Goal: Task Accomplishment & Management: Use online tool/utility

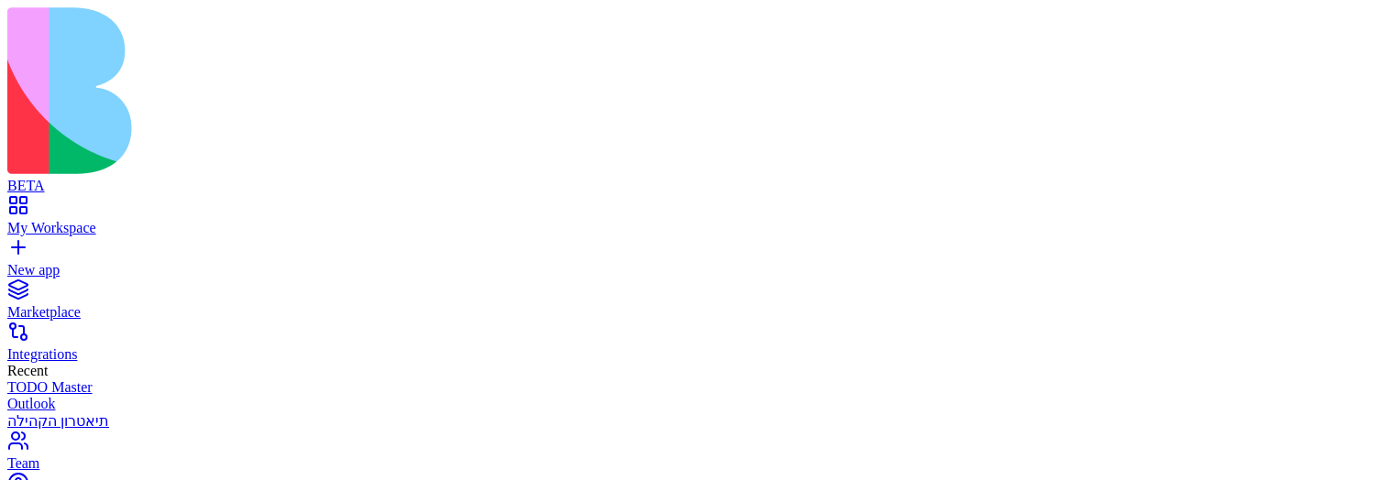
click at [22, 203] on link "My Workspace" at bounding box center [692, 219] width 1371 height 33
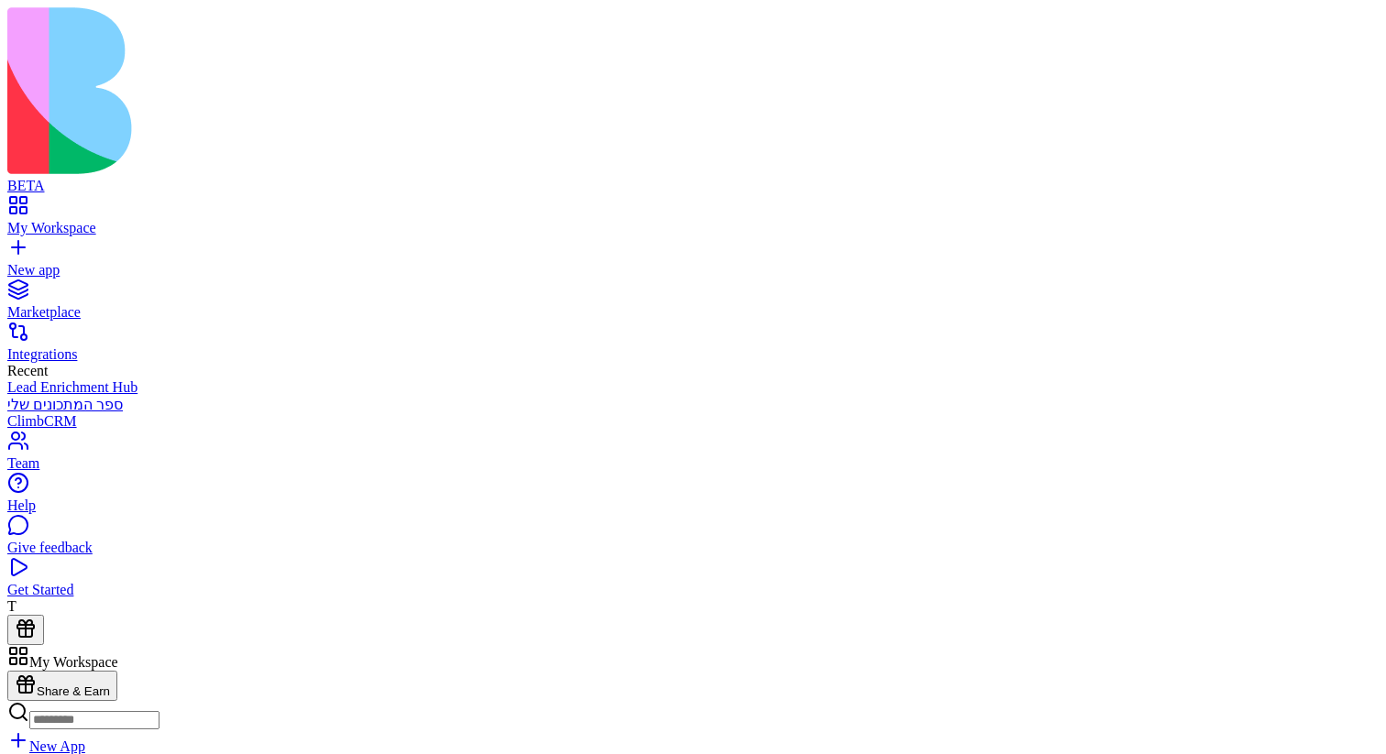
click at [159, 479] on input at bounding box center [94, 720] width 130 height 18
click at [470, 479] on div "New App" at bounding box center [692, 728] width 1371 height 54
click at [159, 479] on input at bounding box center [94, 720] width 130 height 18
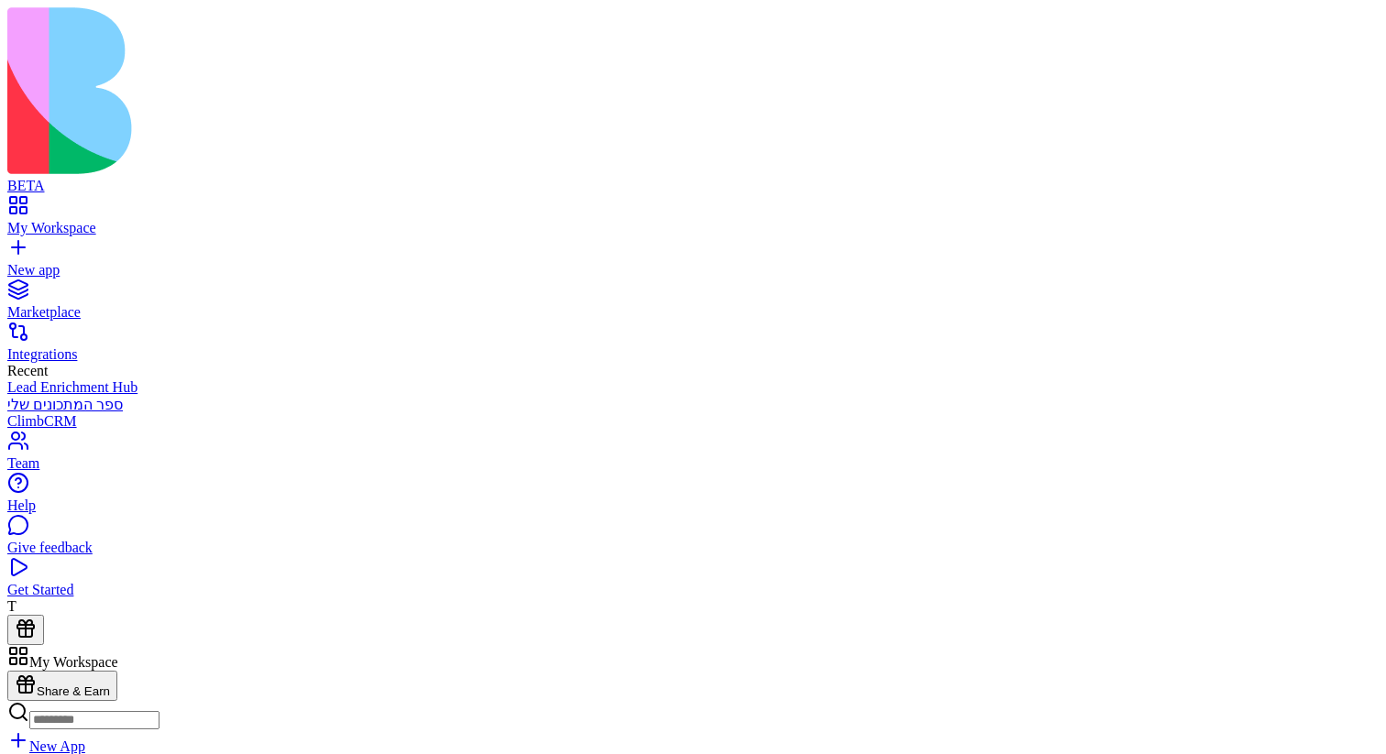
click at [33, 203] on link "My Workspace" at bounding box center [692, 219] width 1371 height 33
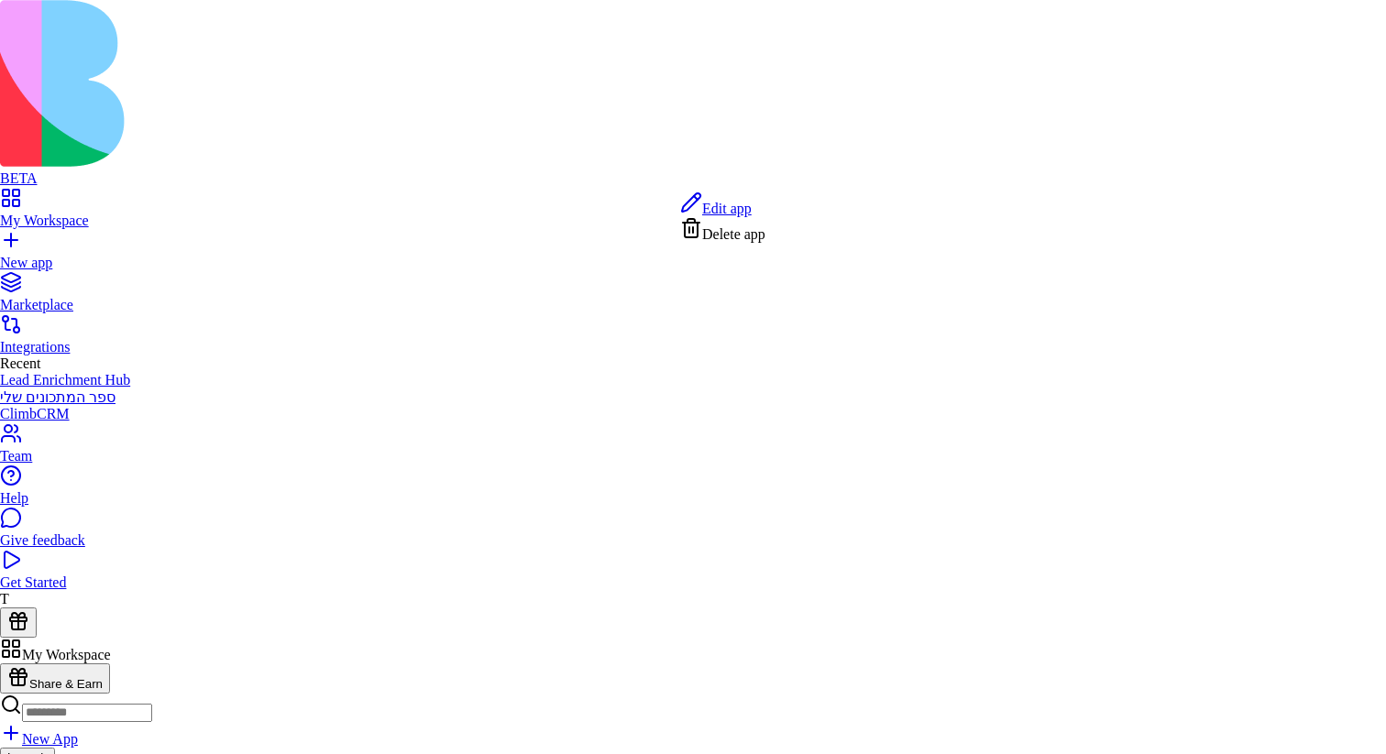
click at [752, 216] on link "Edit app" at bounding box center [715, 209] width 71 height 16
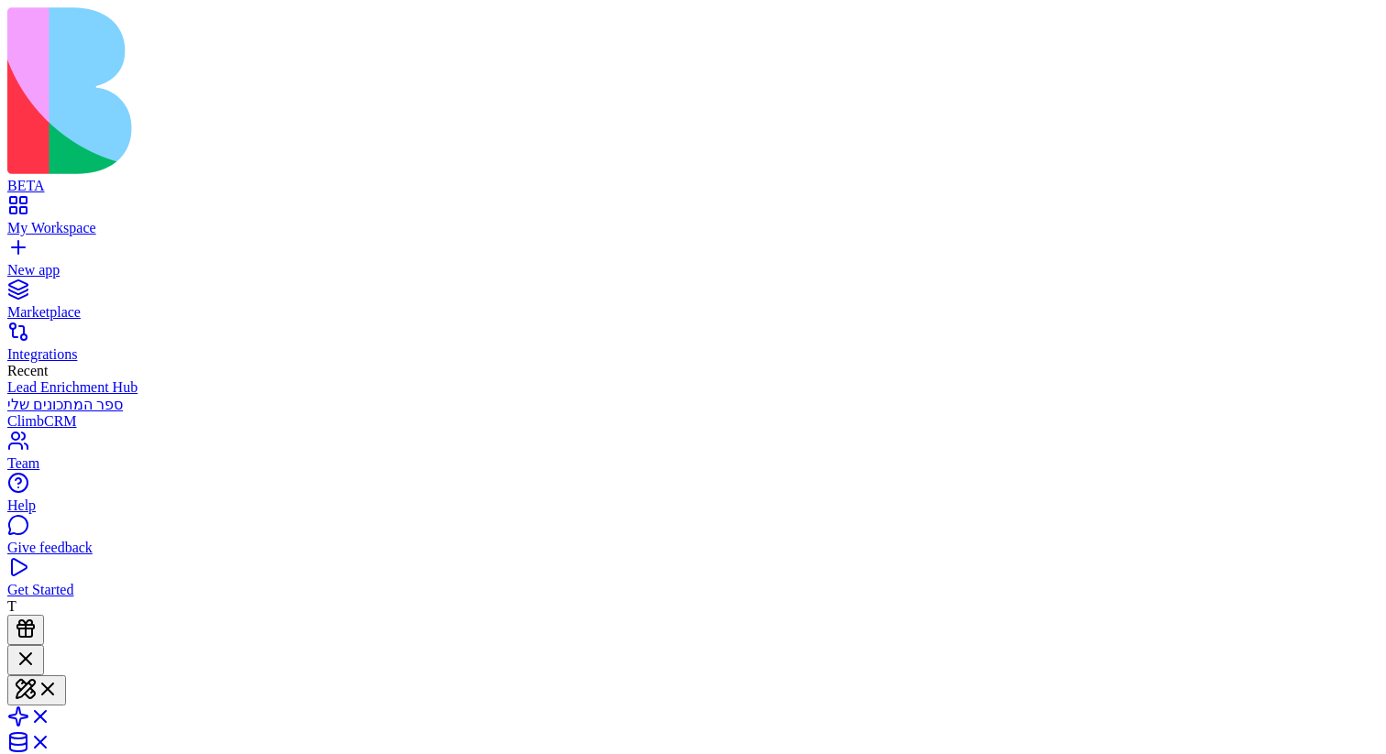
click at [48, 220] on div "My Workspace" at bounding box center [692, 228] width 1371 height 16
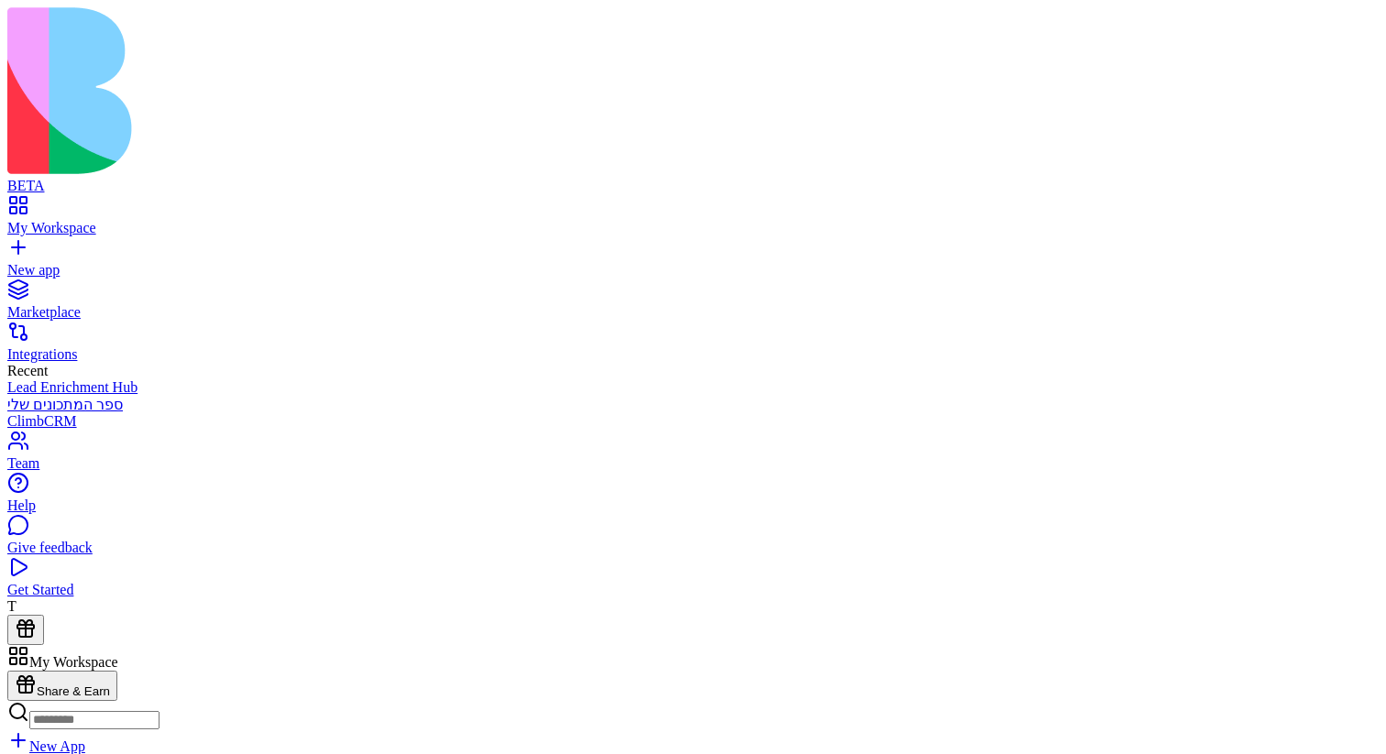
click at [98, 262] on div "New app" at bounding box center [692, 270] width 1371 height 16
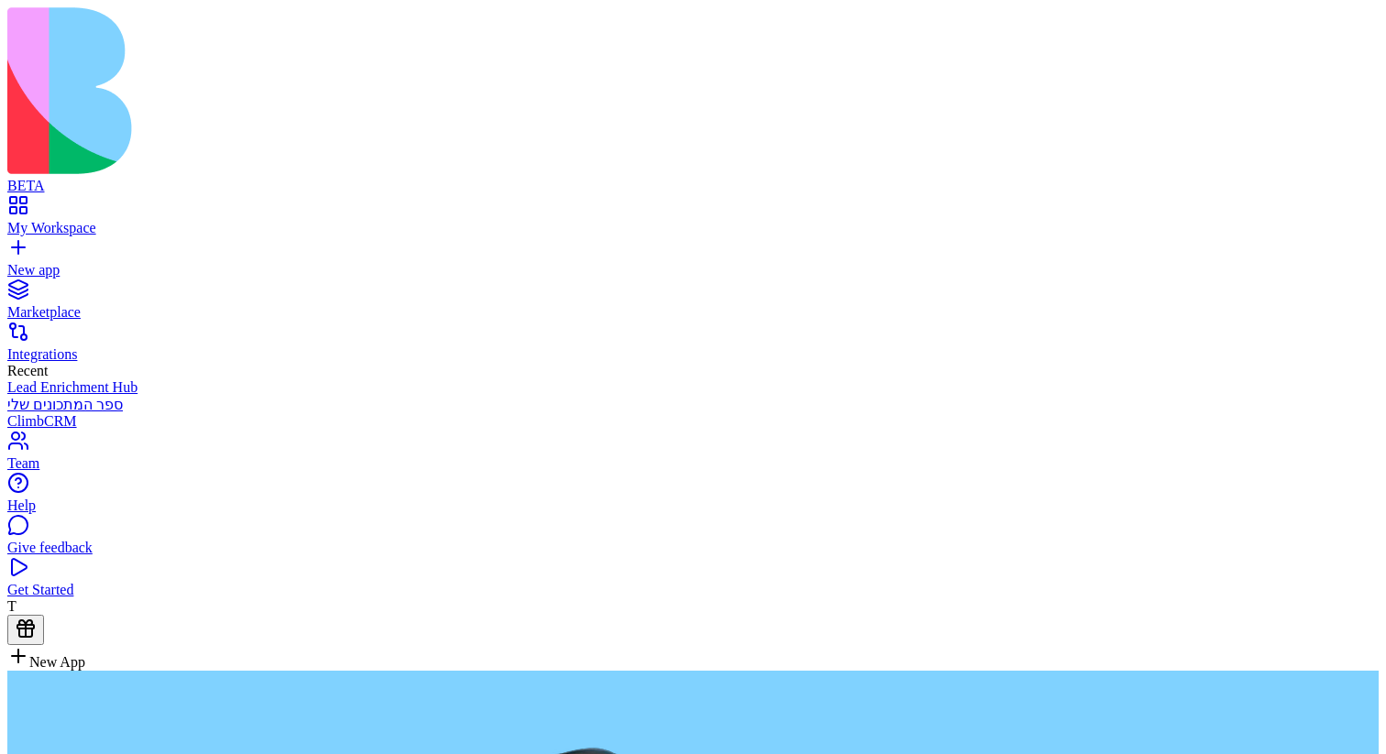
paste textarea "**********"
type textarea "**********"
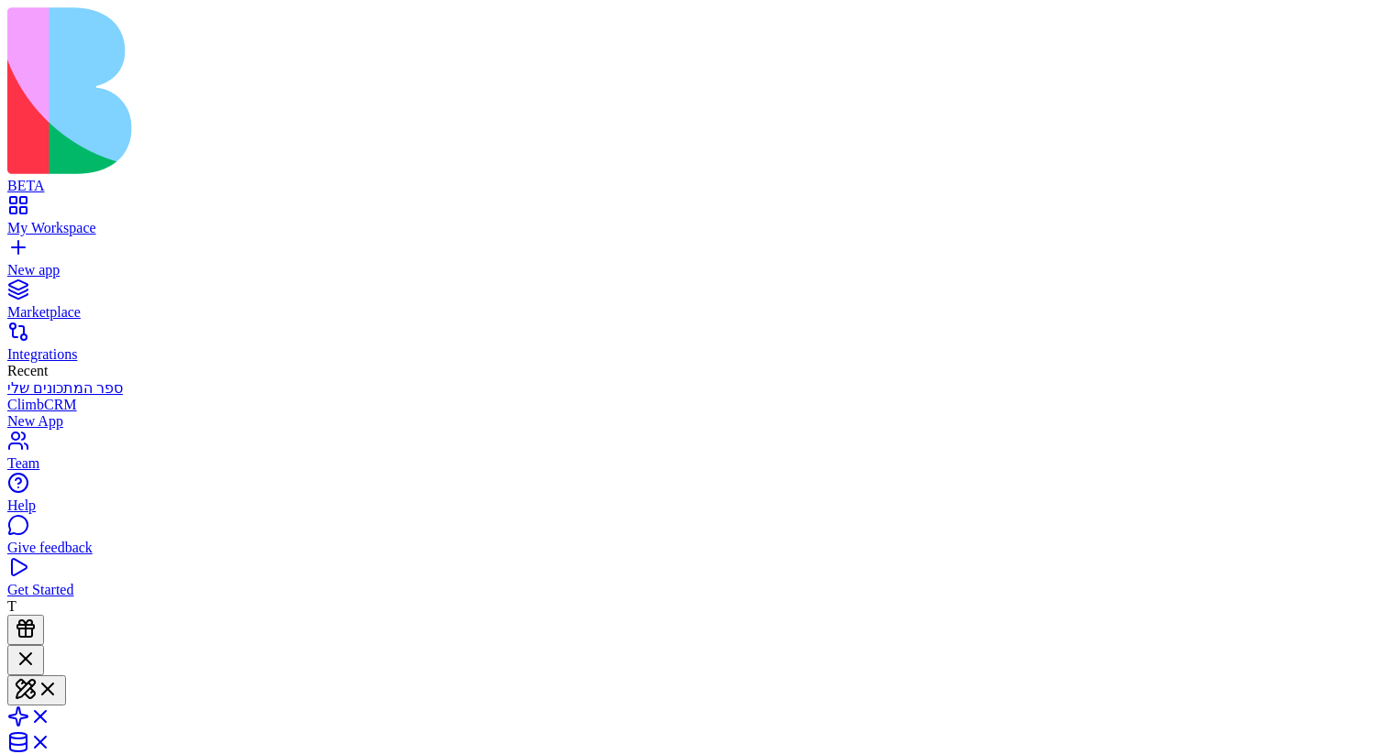
click at [37, 479] on div at bounding box center [26, 660] width 22 height 25
click at [45, 479] on div at bounding box center [30, 658] width 30 height 0
click at [51, 741] on link at bounding box center [29, 749] width 44 height 16
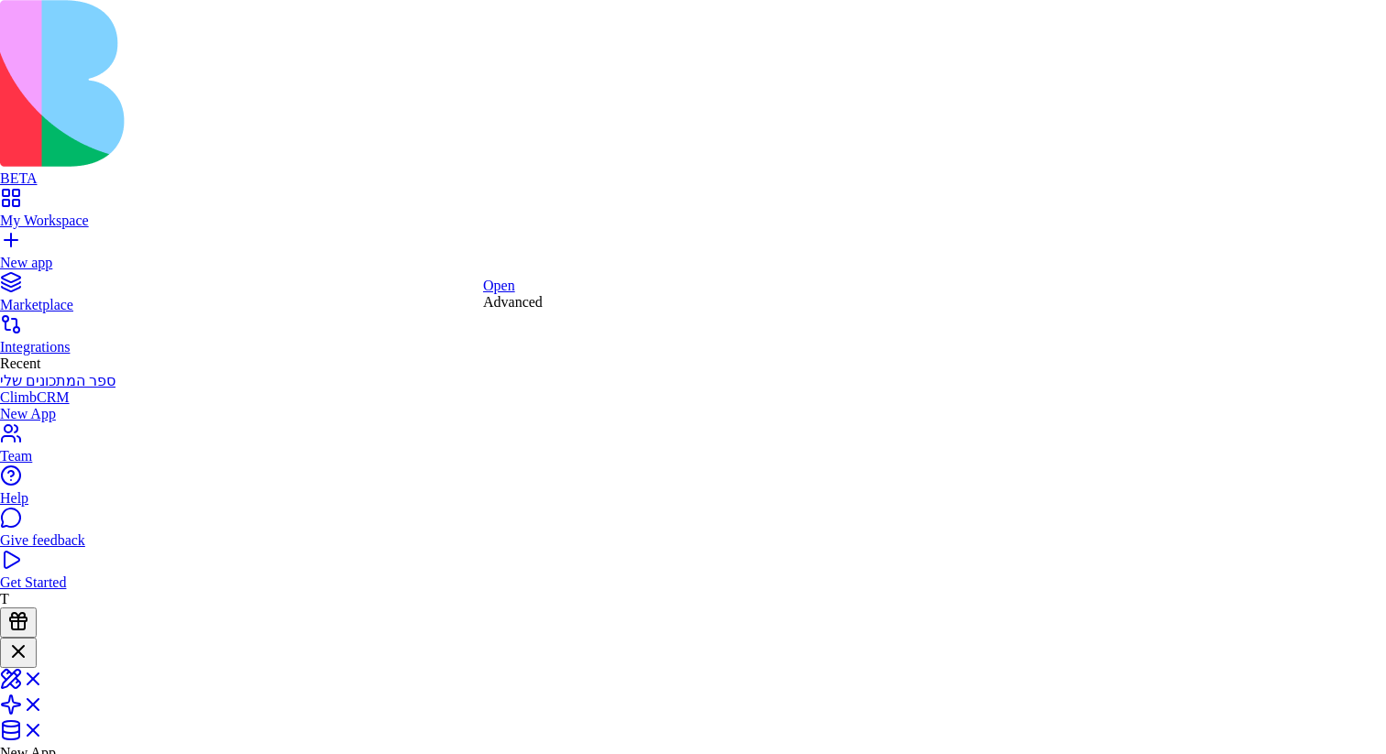
click at [535, 311] on div "Advanced" at bounding box center [513, 302] width 60 height 16
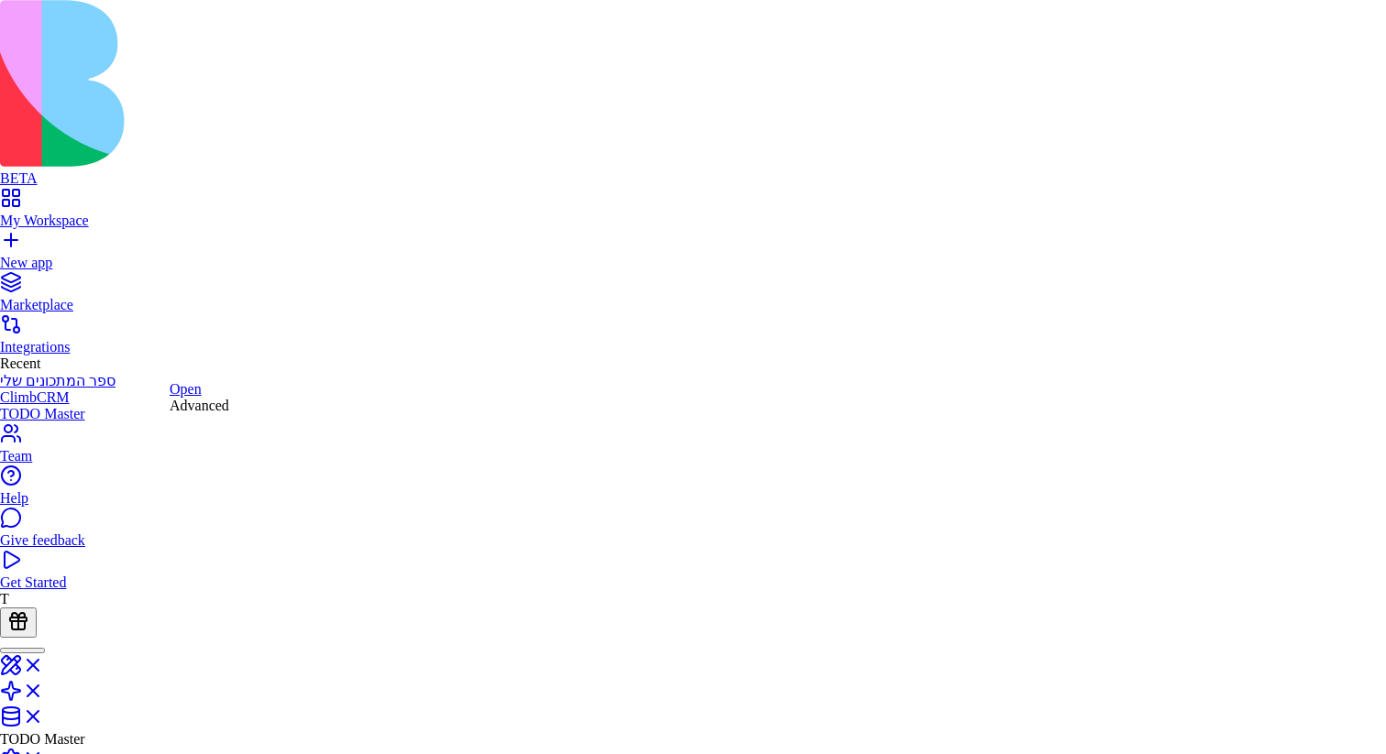
click at [229, 414] on div "Advanced" at bounding box center [200, 406] width 60 height 16
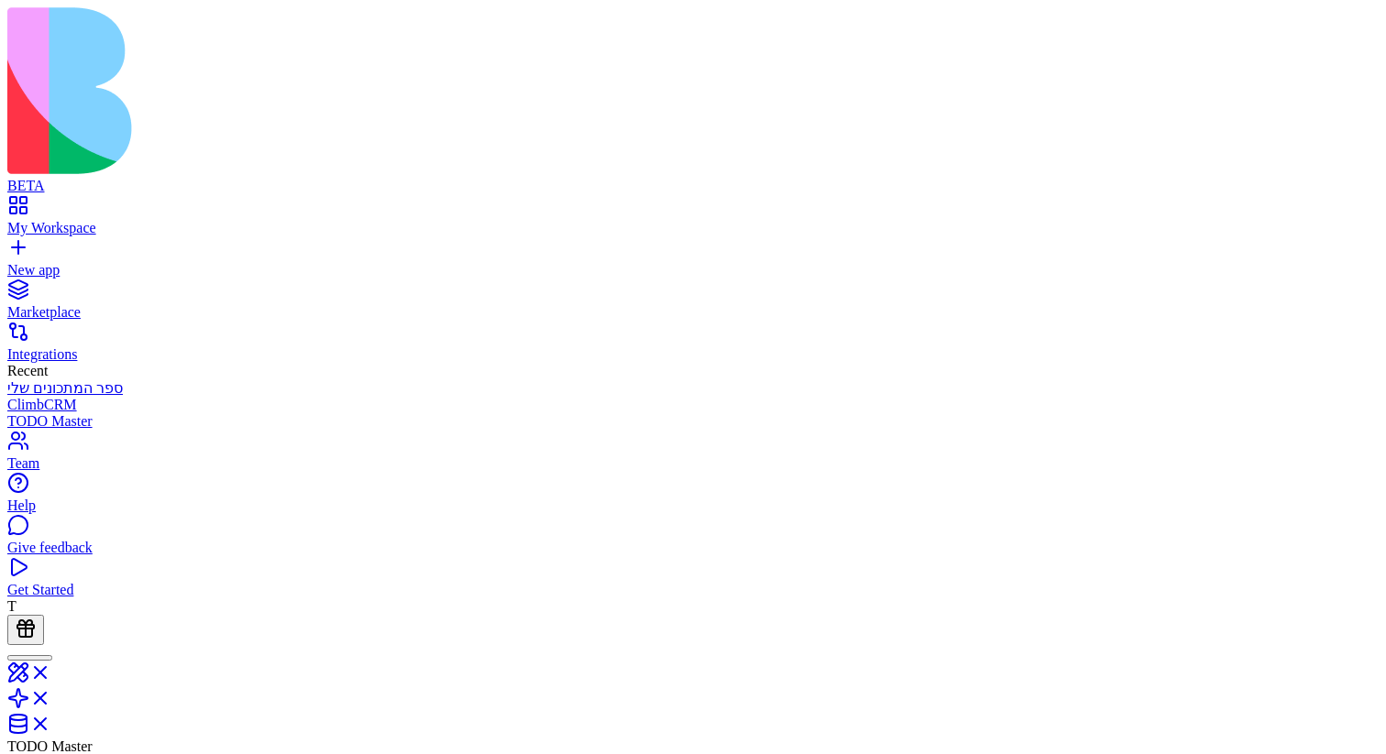
click at [45, 658] on div at bounding box center [30, 658] width 30 height 0
click at [37, 648] on div at bounding box center [26, 660] width 22 height 25
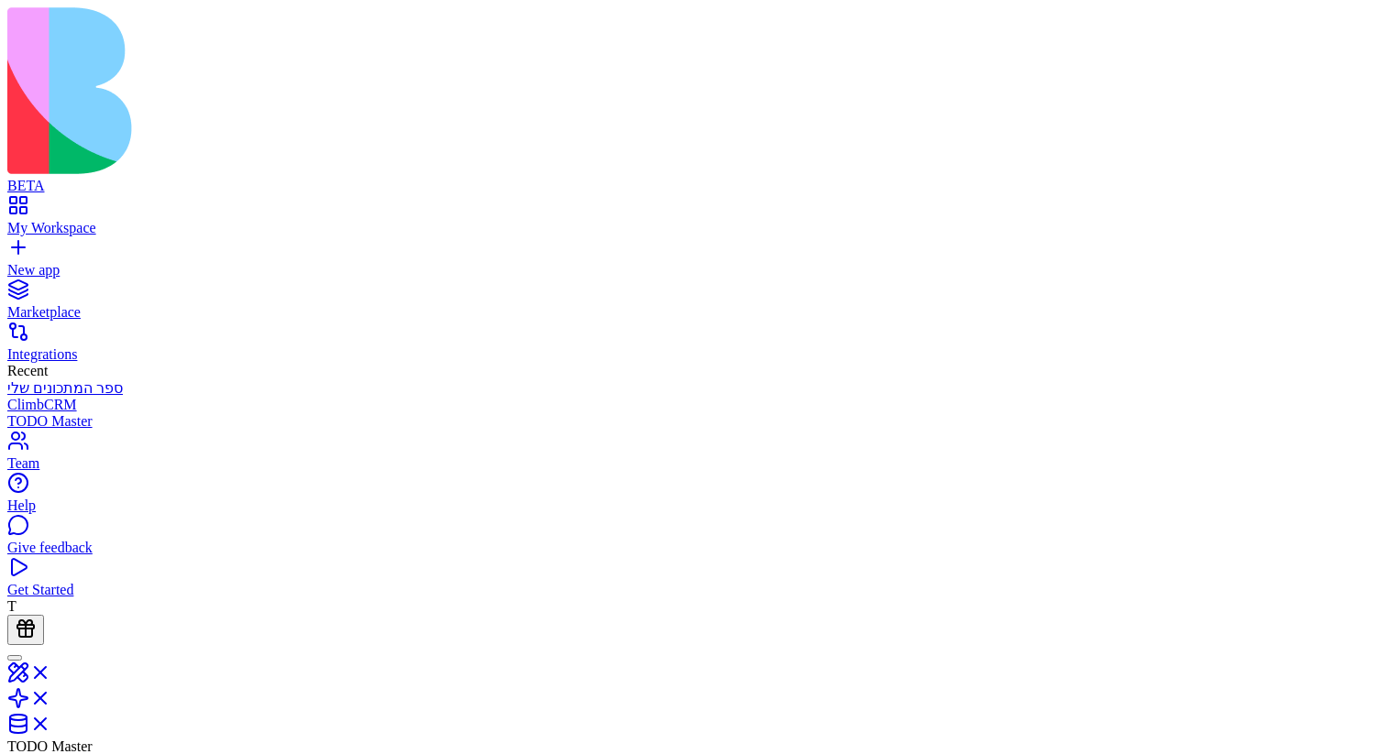
scroll to position [0, 299]
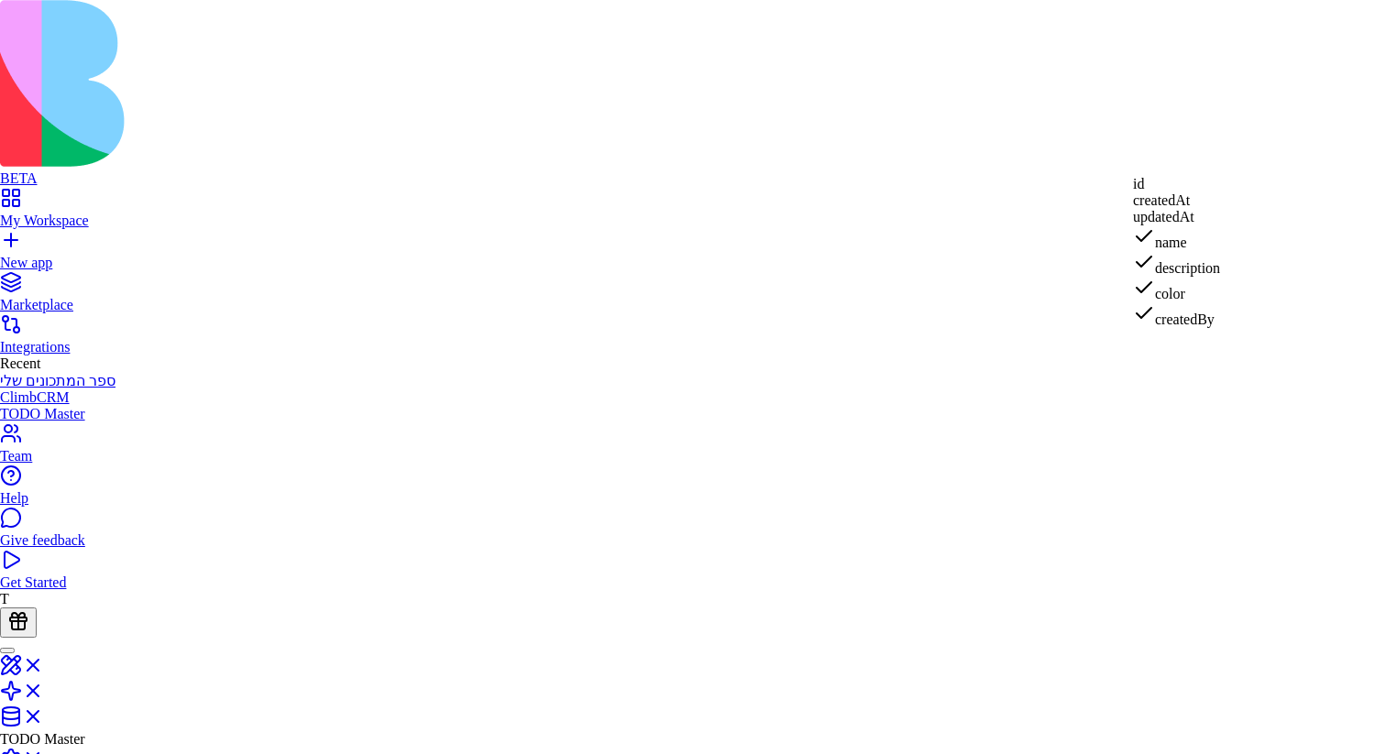
click at [1218, 192] on div "id" at bounding box center [1176, 184] width 87 height 16
click at [1220, 218] on div "createdAt" at bounding box center [1176, 210] width 87 height 16
click at [1213, 244] on div "updatedAt" at bounding box center [1176, 235] width 87 height 16
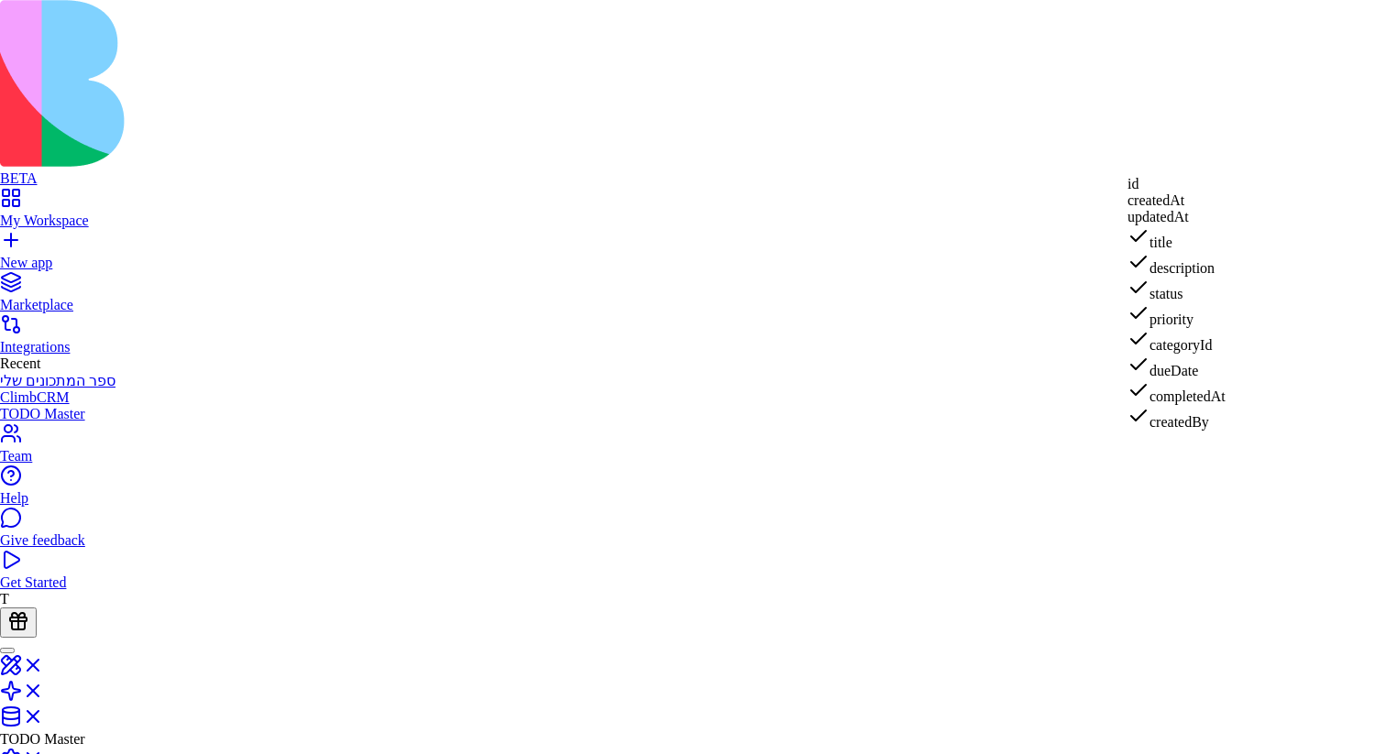
click at [1211, 192] on div "id" at bounding box center [1176, 184] width 98 height 16
click at [1220, 186] on div "id" at bounding box center [1176, 189] width 98 height 26
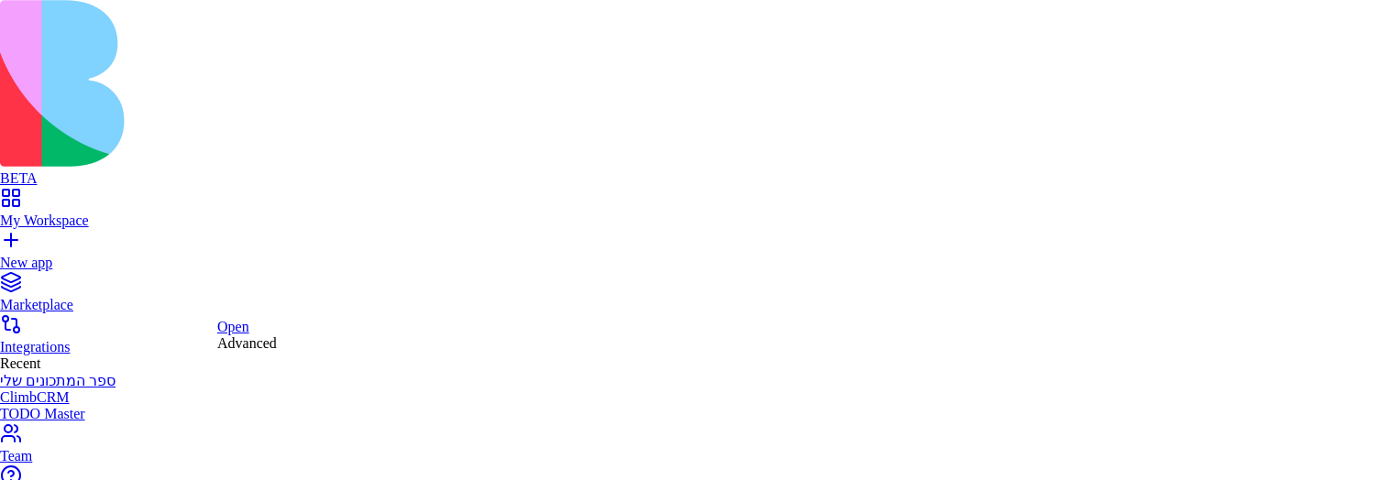
click at [269, 352] on div "Advanced" at bounding box center [247, 343] width 60 height 16
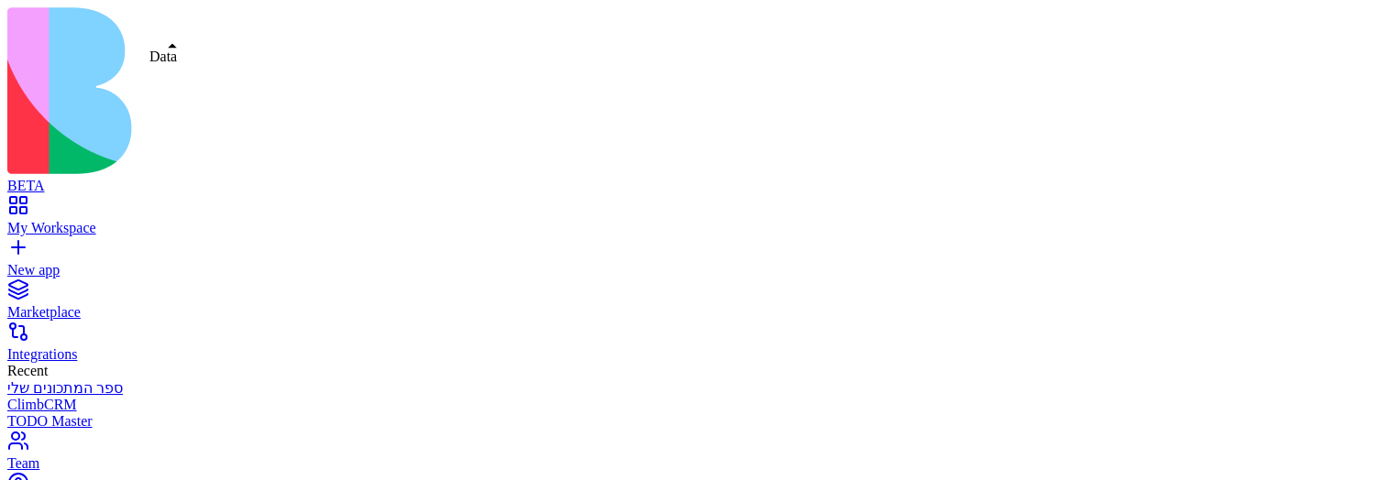
click at [173, 44] on span at bounding box center [172, 46] width 9 height 5
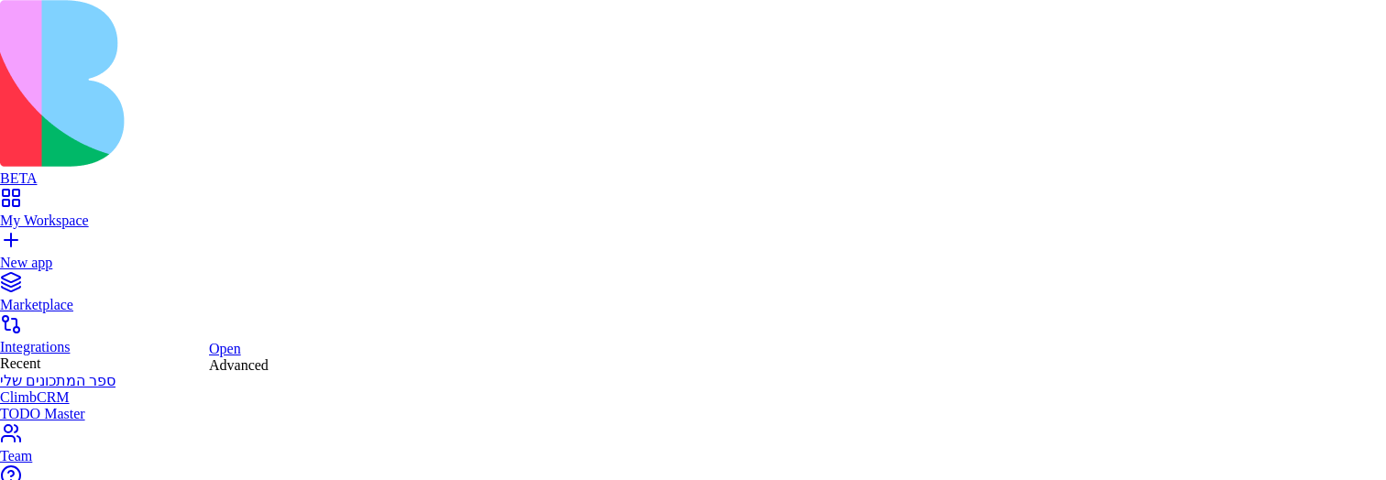
click at [260, 374] on div "Advanced" at bounding box center [239, 365] width 60 height 16
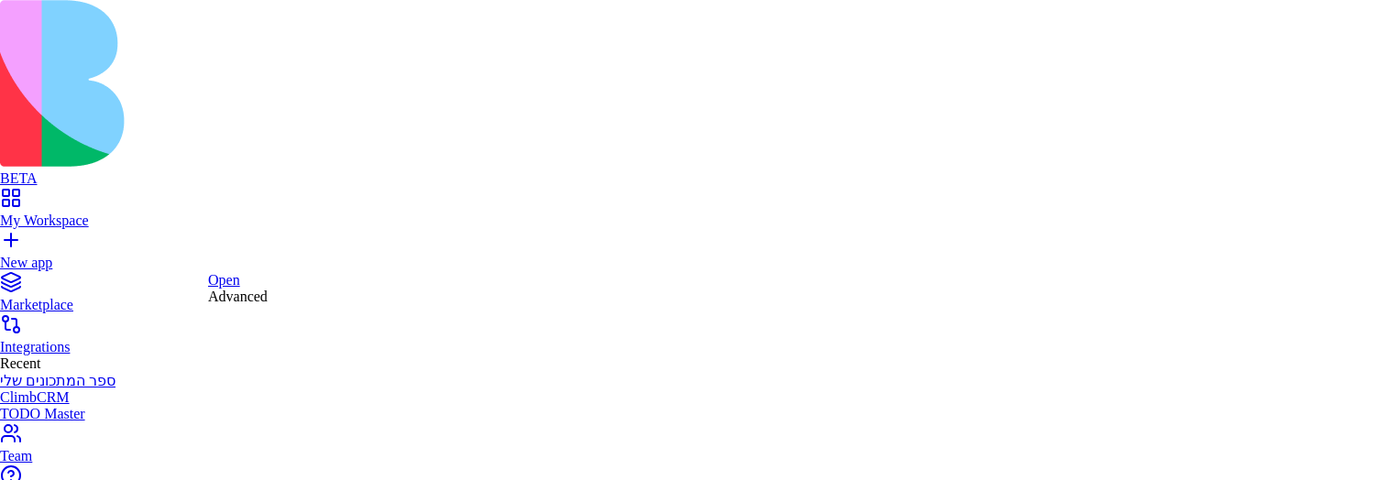
click at [248, 305] on div "Advanced" at bounding box center [238, 297] width 60 height 16
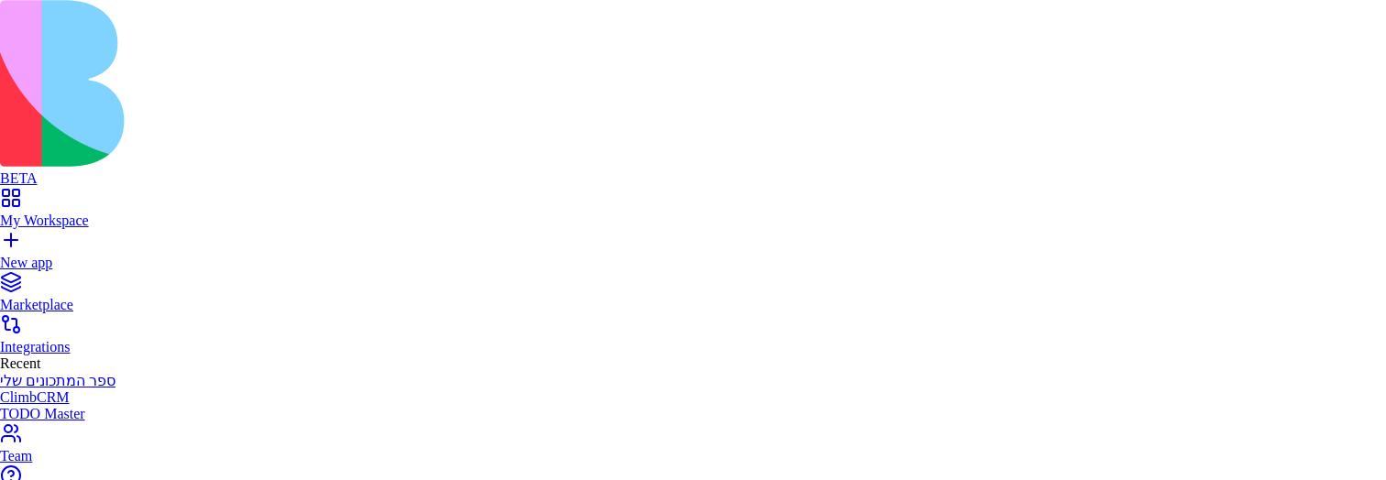
type textarea "**********"
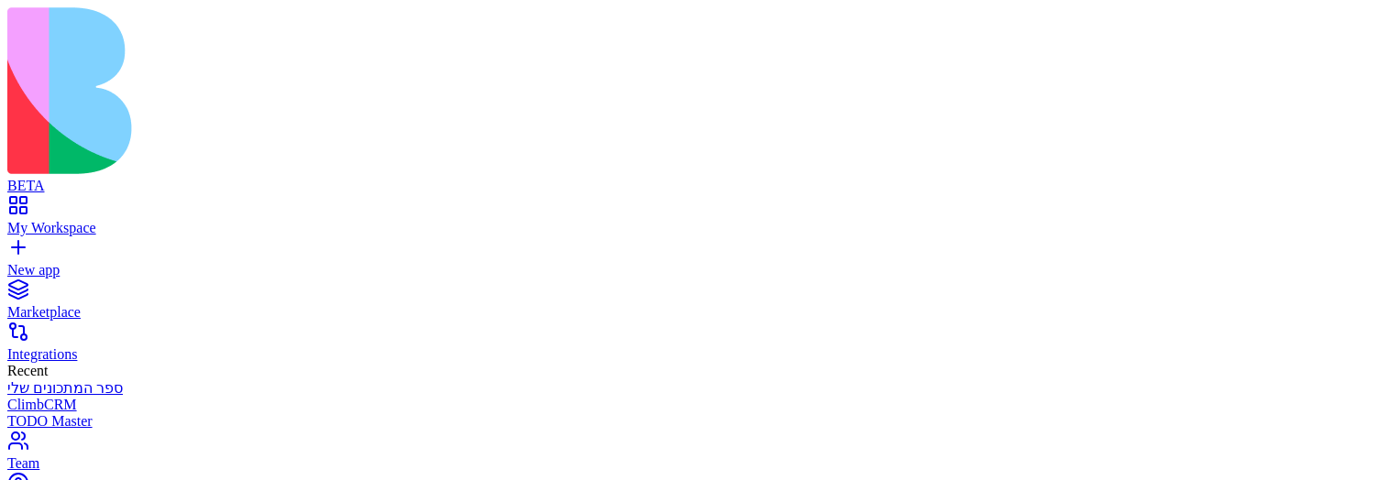
scroll to position [164, 0]
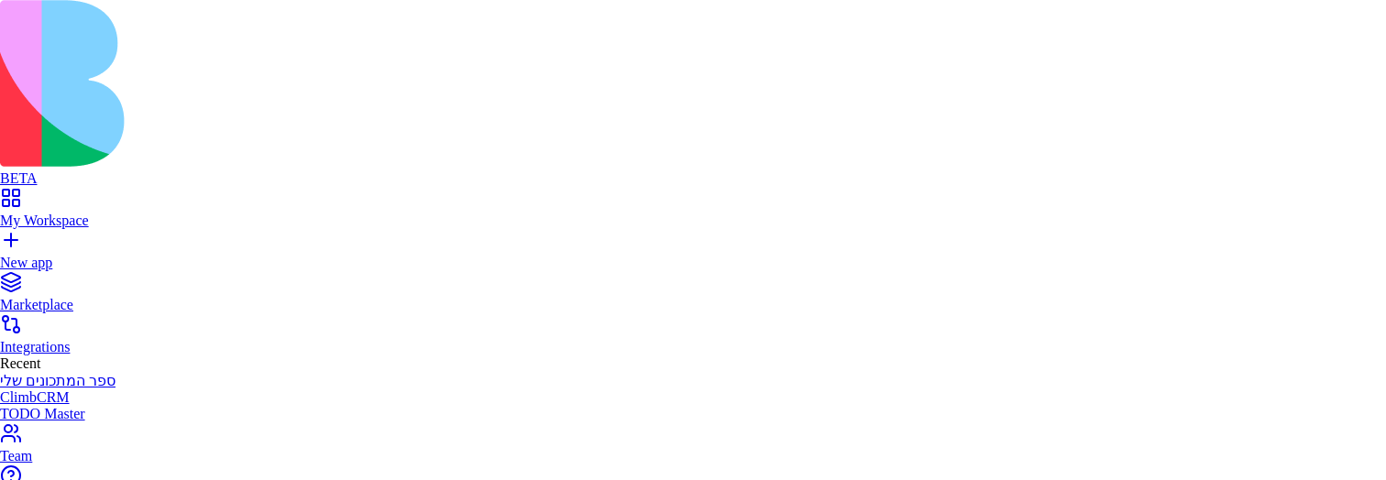
click at [799, 153] on span "Longer" at bounding box center [783, 150] width 42 height 16
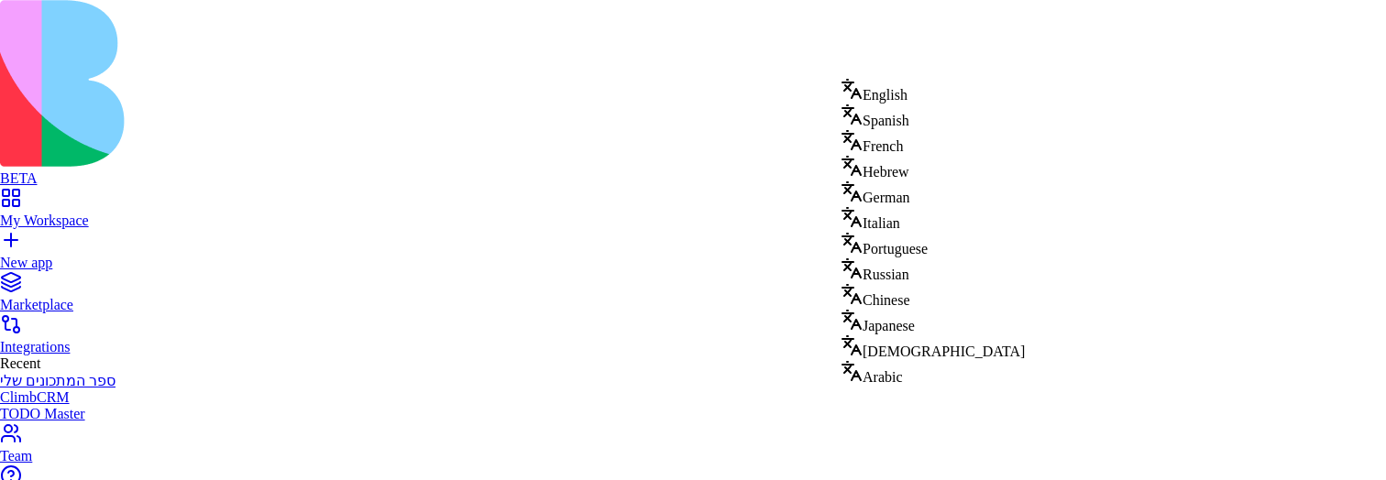
drag, startPoint x: 907, startPoint y: 95, endPoint x: 889, endPoint y: 139, distance: 47.7
click at [889, 139] on div "English Spanish French Hebrew German Italian Portuguese Russian Chinese Japanes…" at bounding box center [932, 232] width 184 height 308
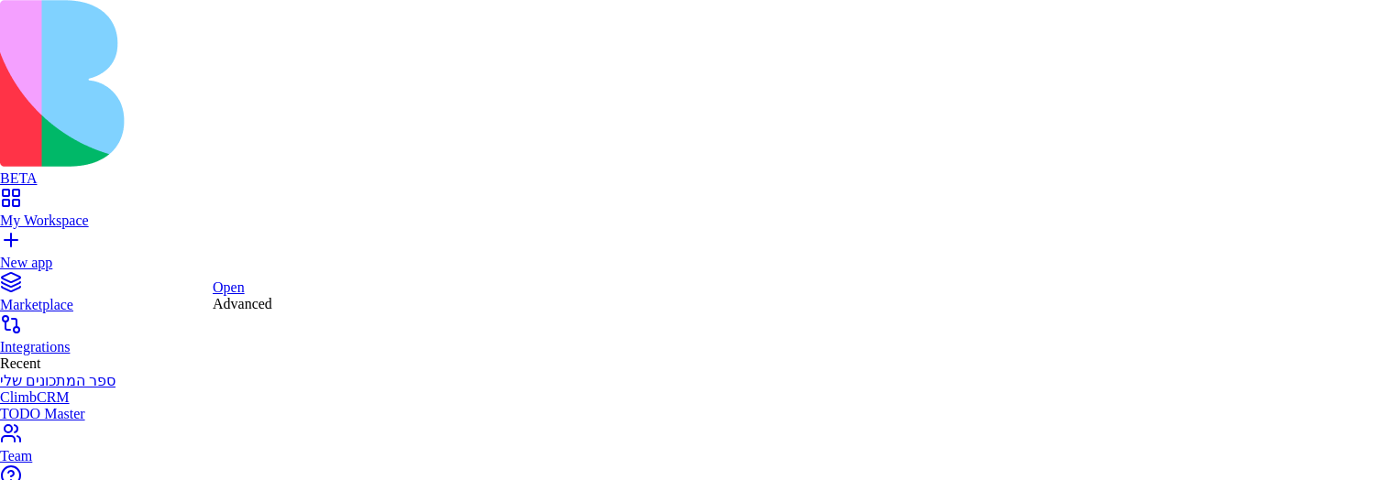
click at [255, 313] on div "Advanced" at bounding box center [243, 304] width 60 height 16
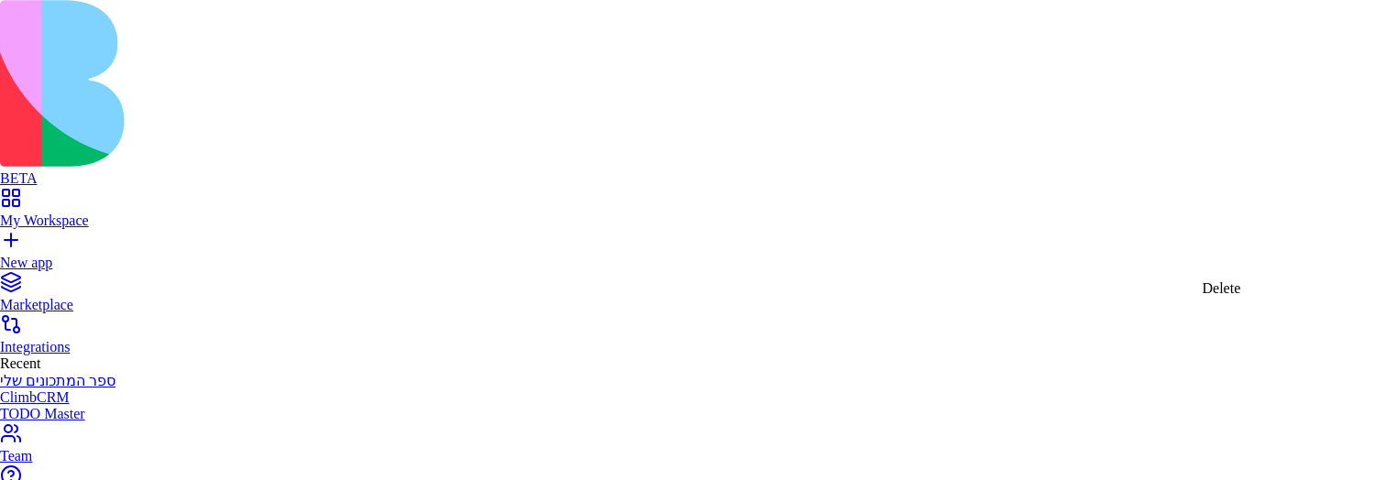
click at [1241, 290] on div "Delete" at bounding box center [1221, 288] width 38 height 16
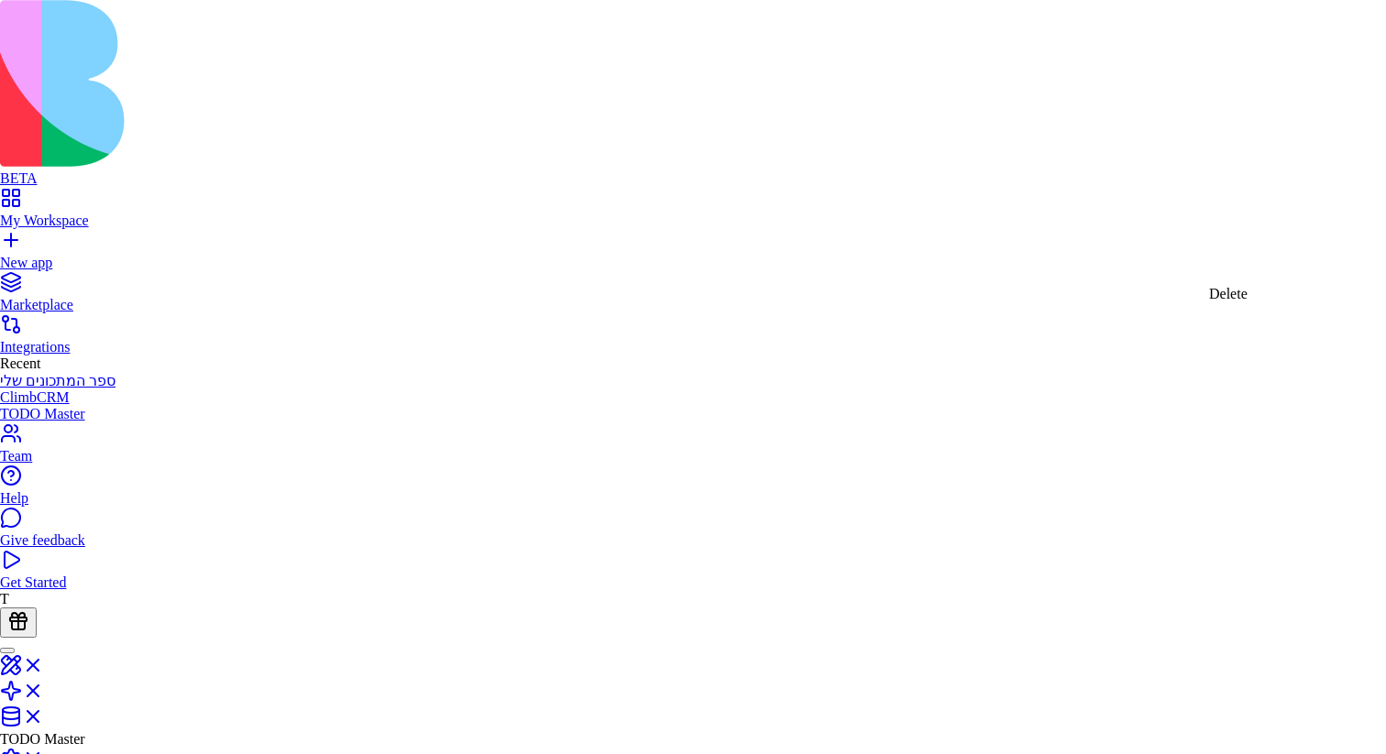
click at [1247, 301] on div "Delete" at bounding box center [1228, 294] width 38 height 16
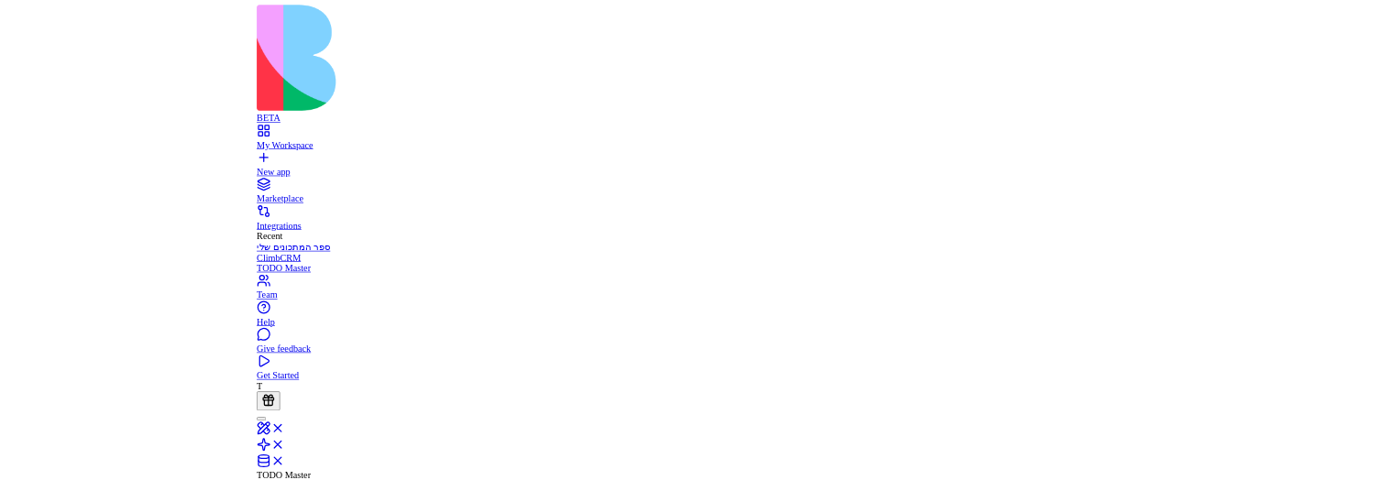
scroll to position [0, 0]
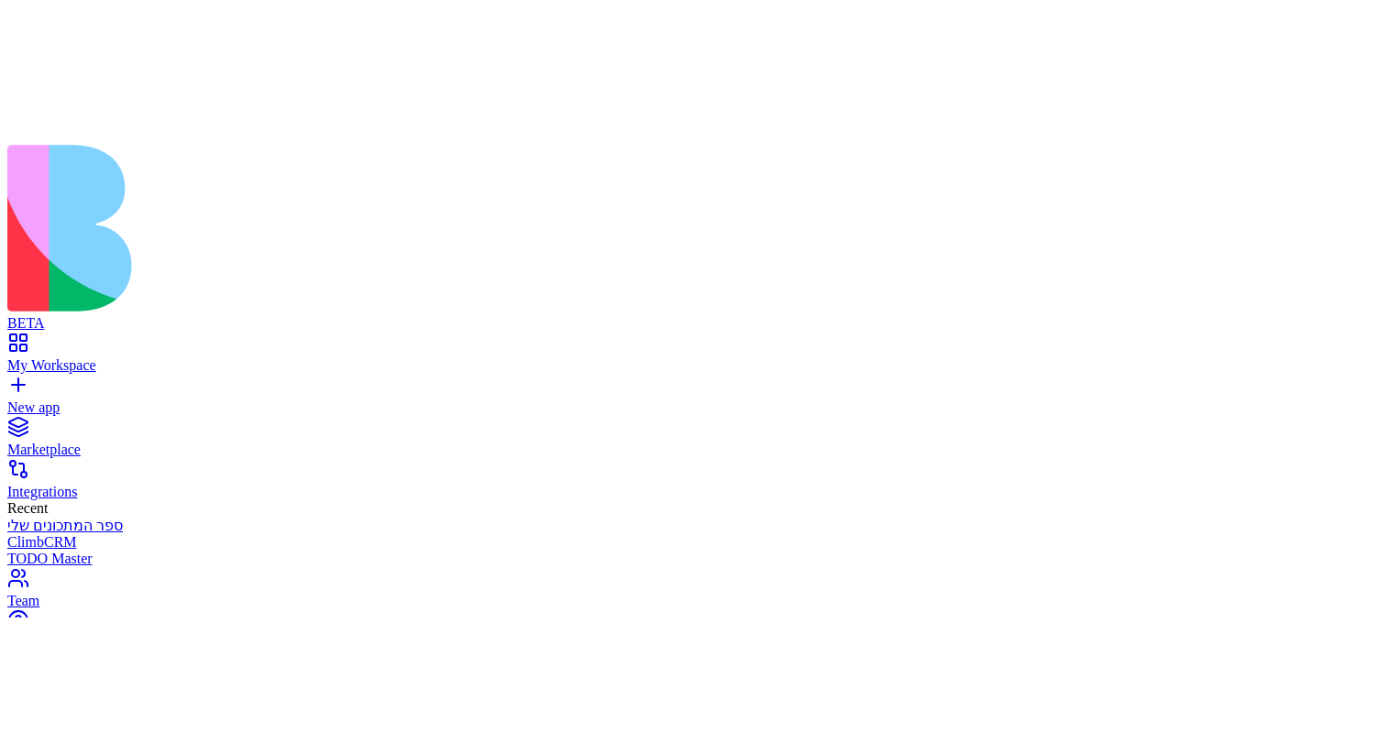
scroll to position [0, 9]
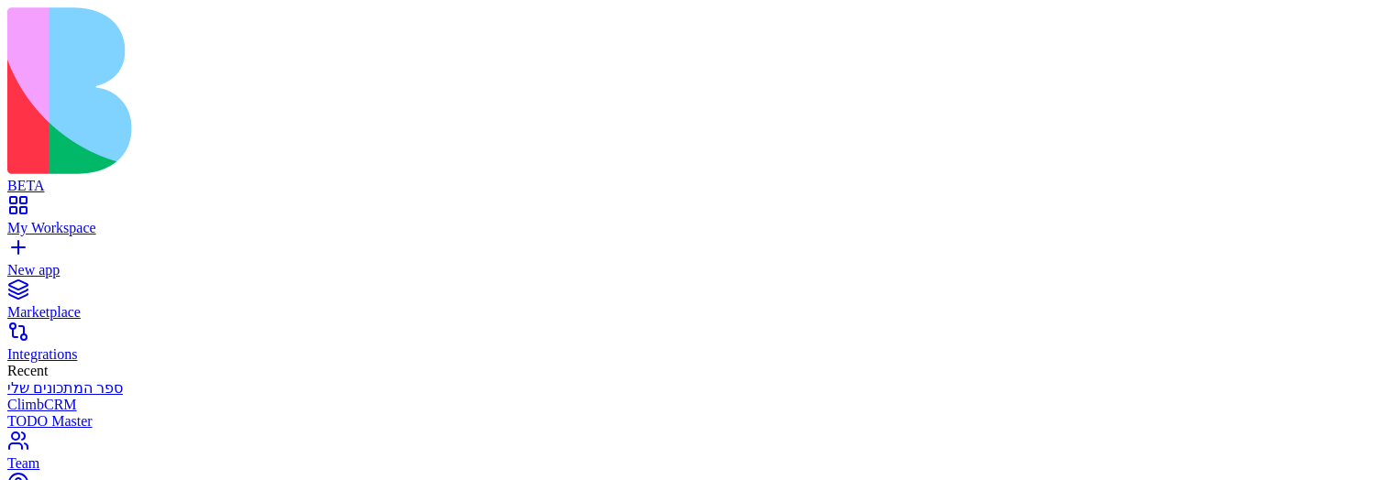
copy div "original"
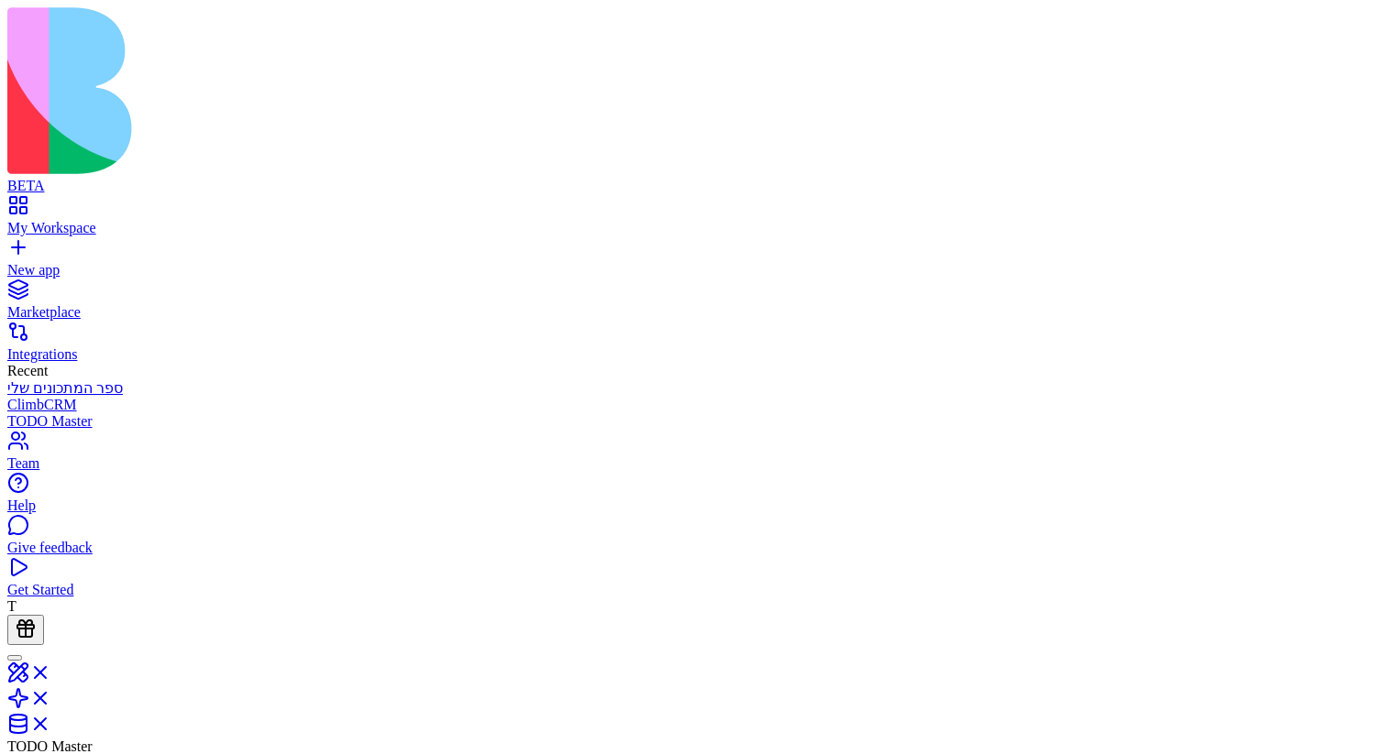
scroll to position [0, 423]
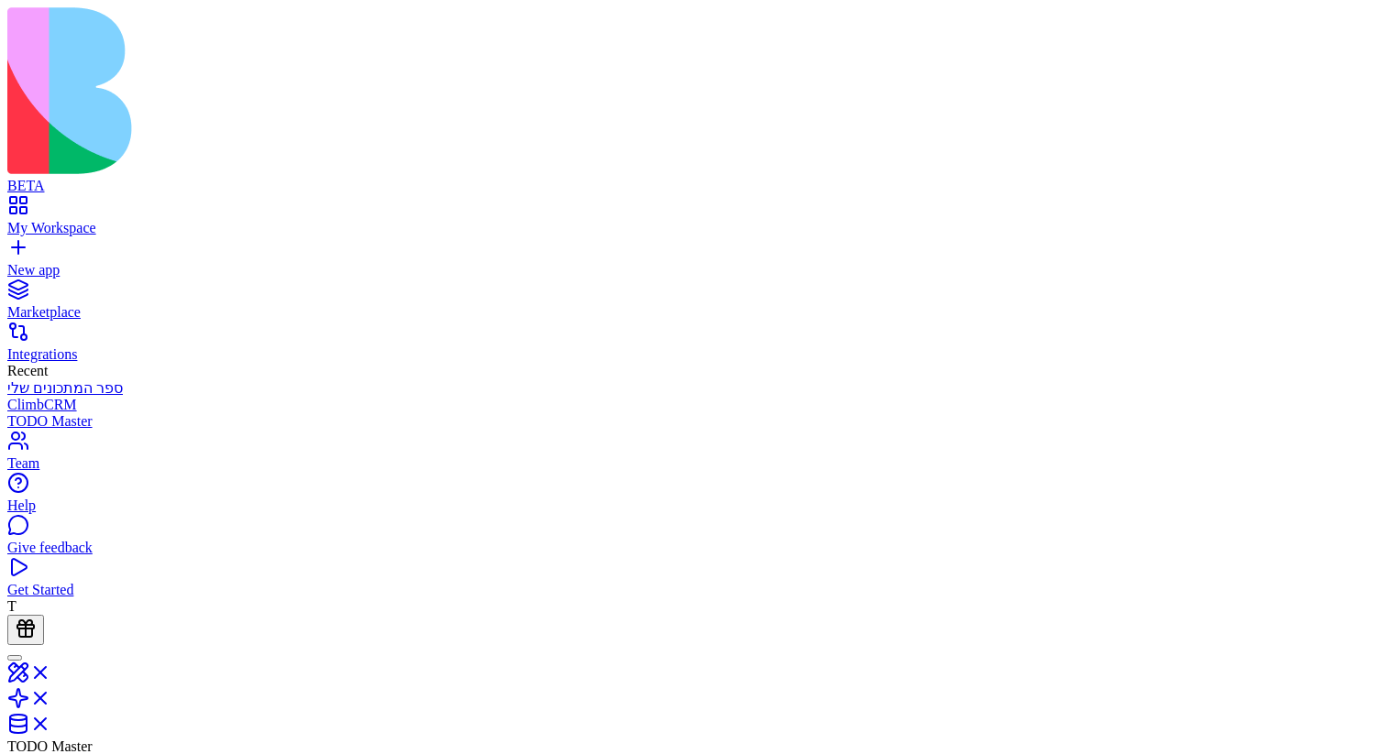
scroll to position [0, 225]
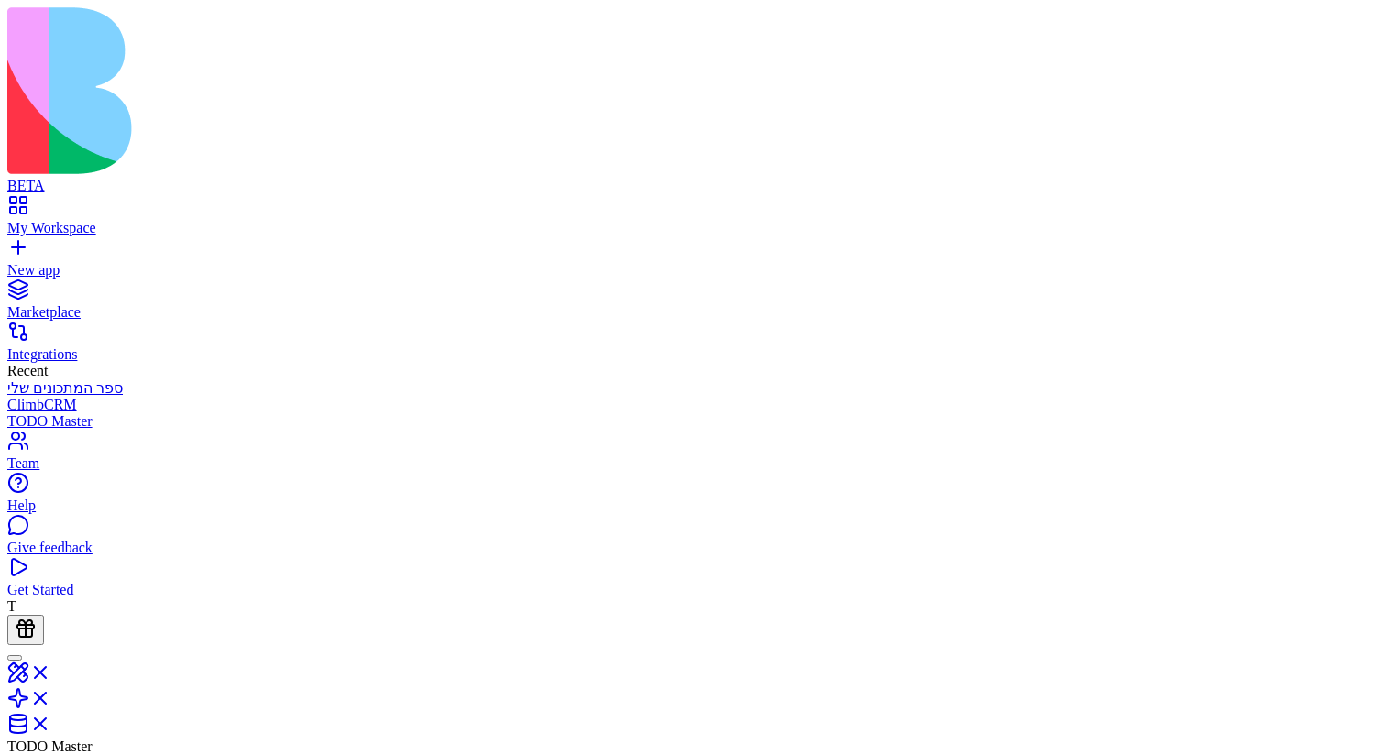
scroll to position [0, 423]
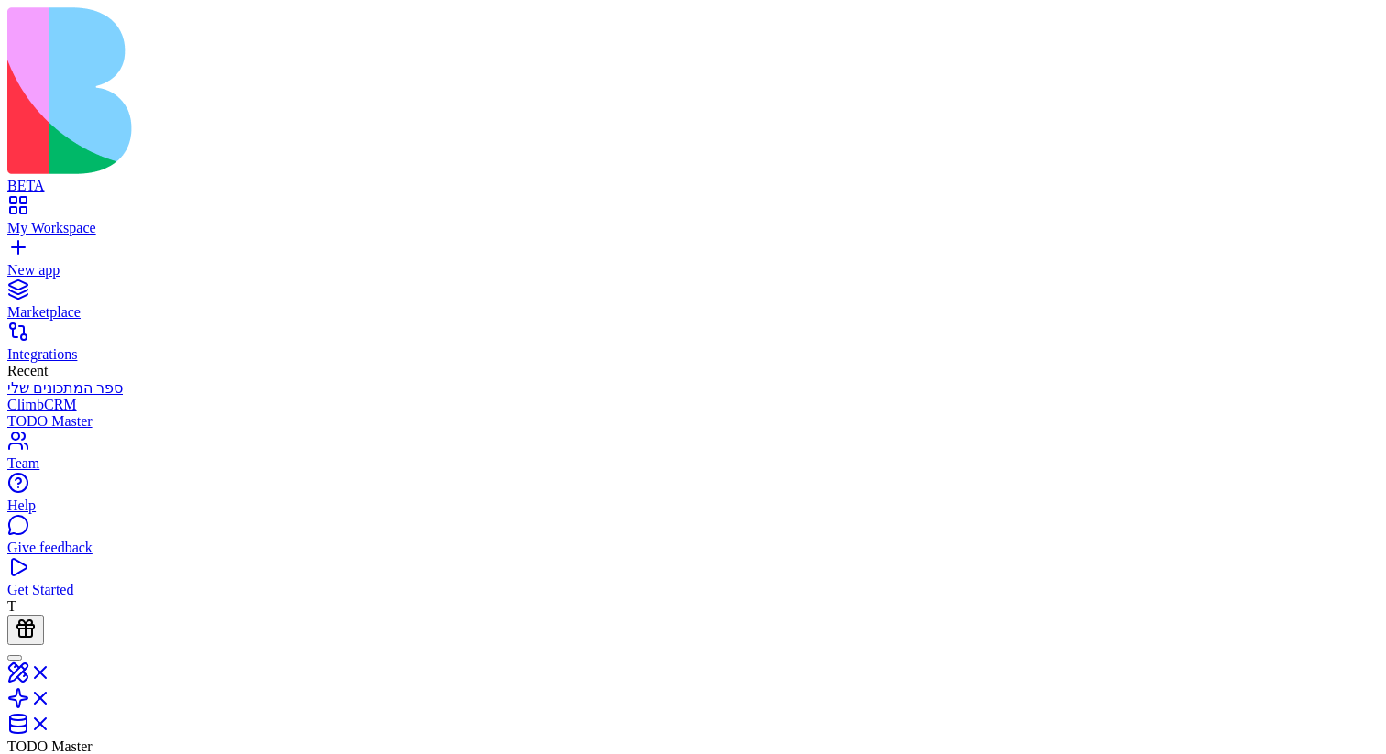
scroll to position [0, 0]
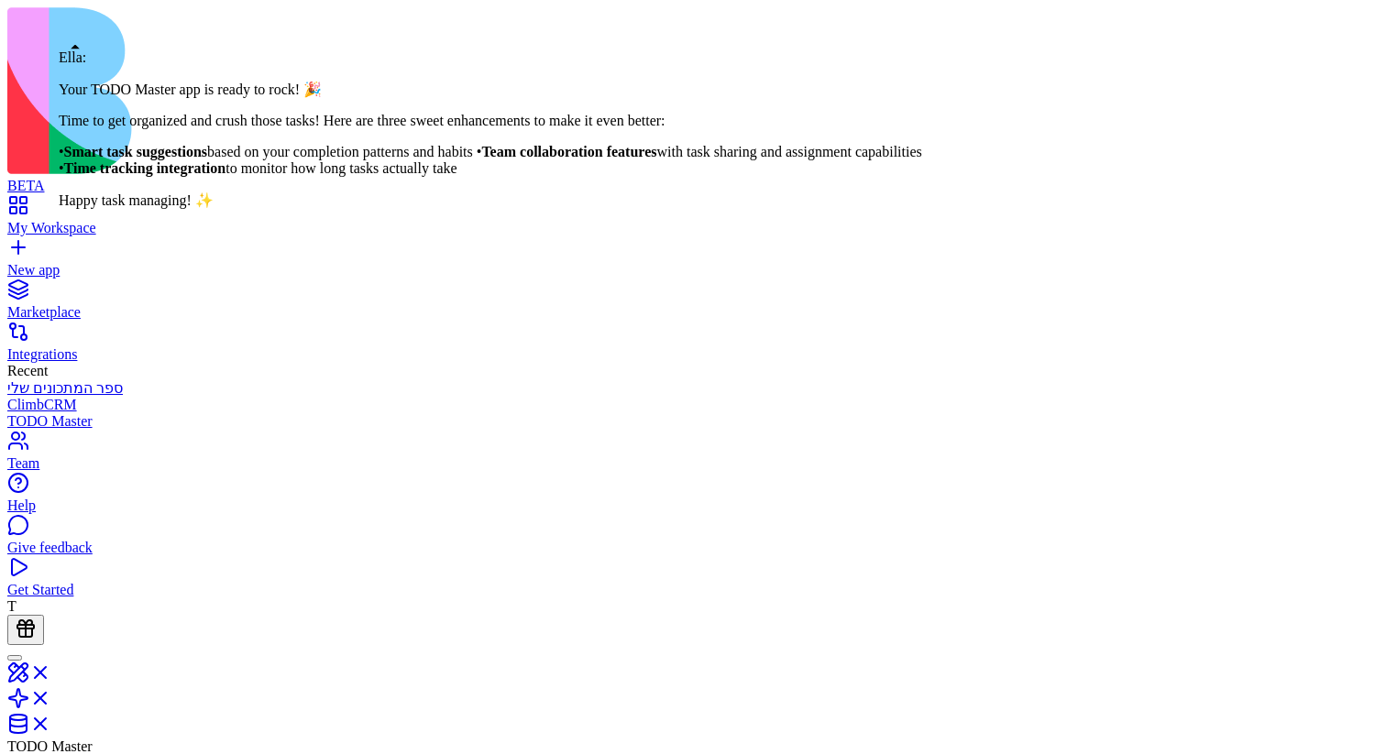
click at [15, 479] on div at bounding box center [15, 658] width 0 height 0
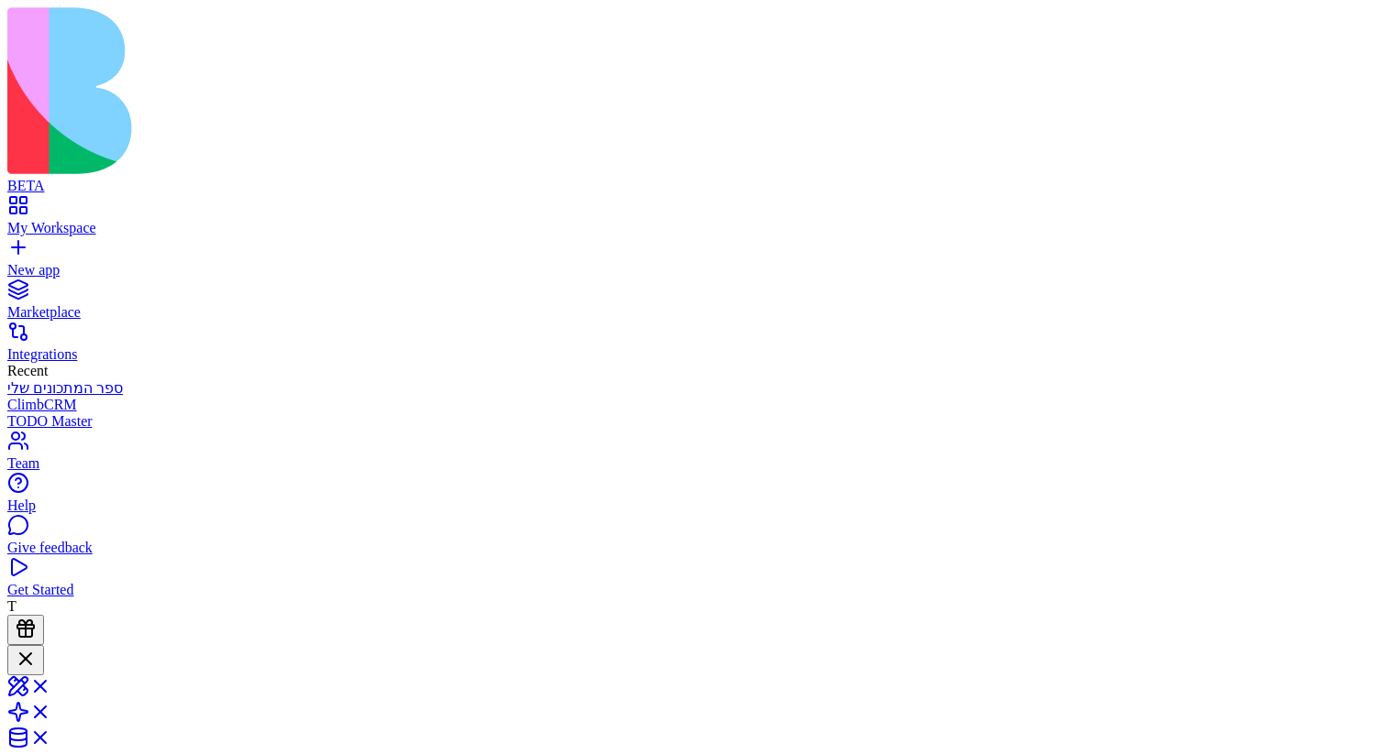
scroll to position [484, 0]
click at [37, 479] on div at bounding box center [26, 660] width 22 height 25
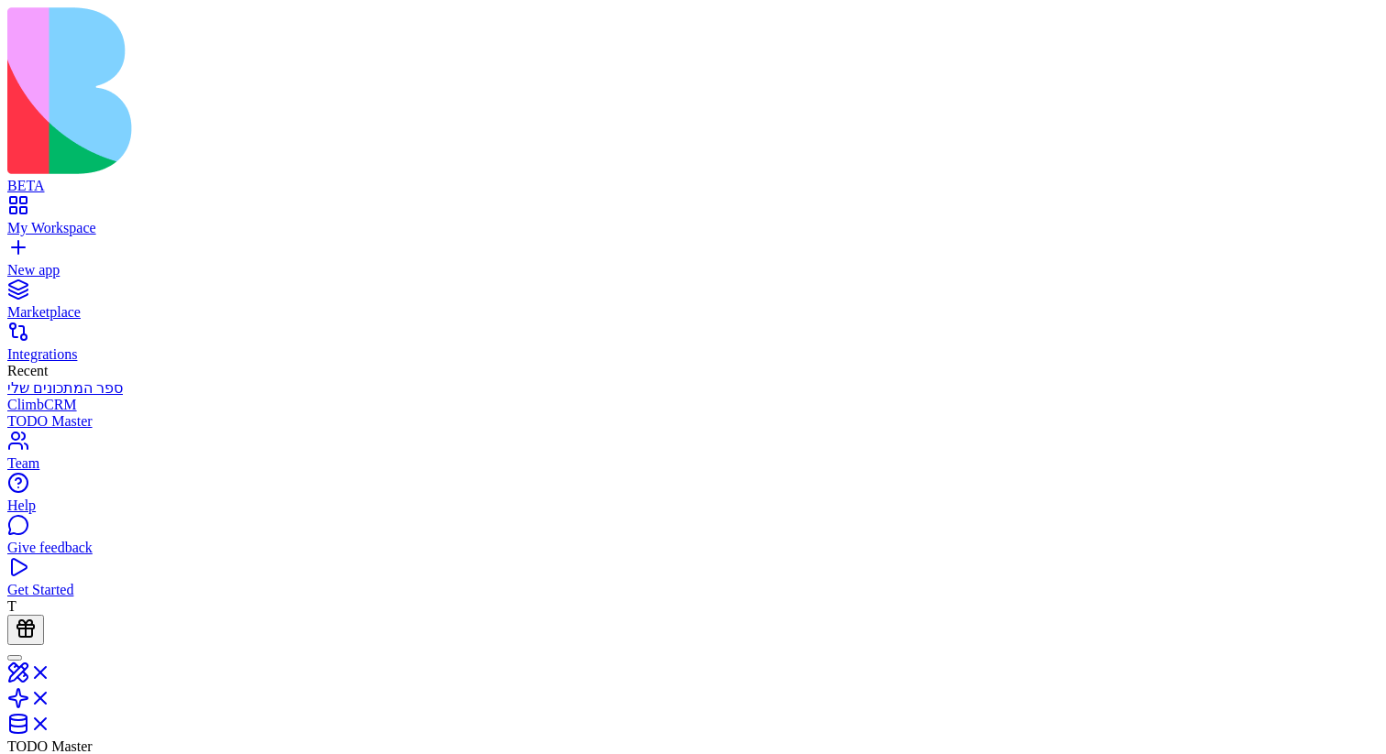
scroll to position [0, 0]
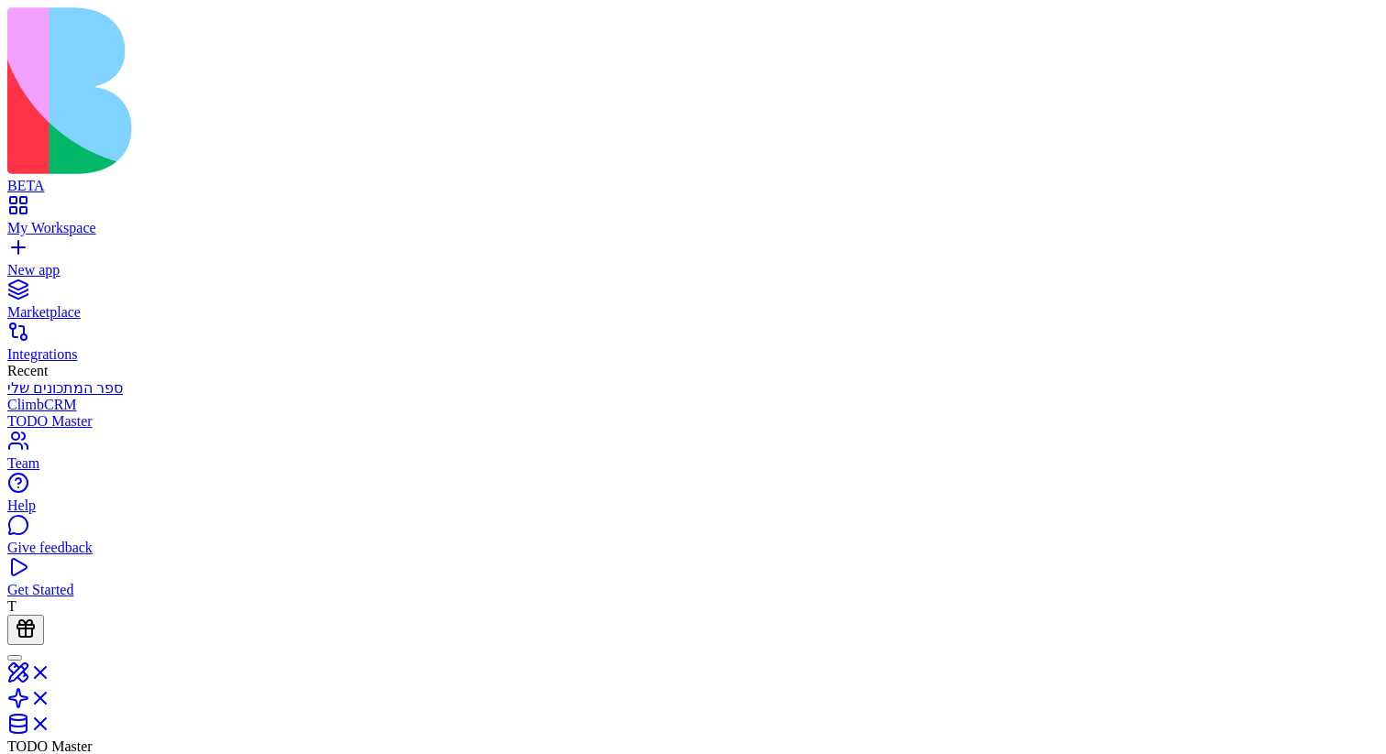
click at [51, 479] on link at bounding box center [29, 705] width 44 height 16
click at [51, 479] on link at bounding box center [29, 730] width 44 height 16
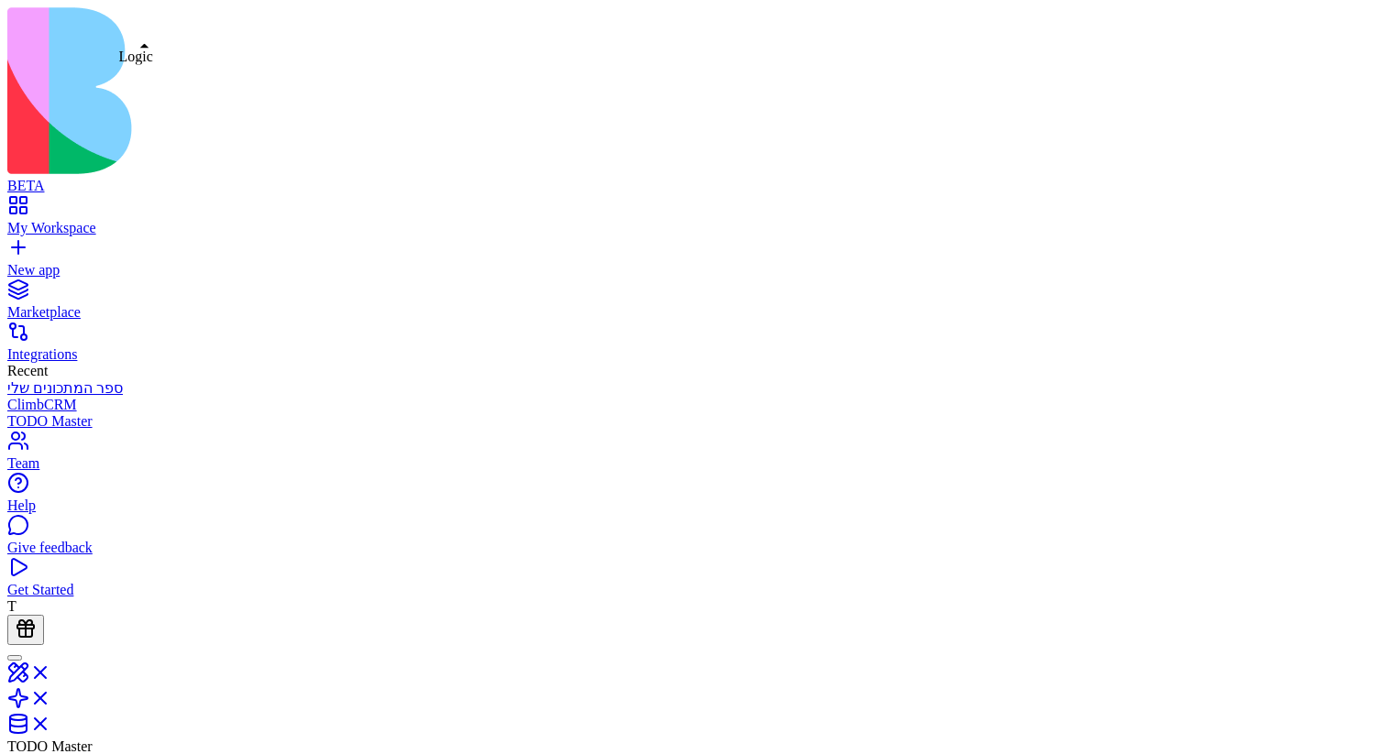
click at [51, 479] on link at bounding box center [29, 705] width 44 height 16
click at [33, 203] on link "My Workspace" at bounding box center [692, 219] width 1371 height 33
click at [51, 479] on link at bounding box center [29, 730] width 44 height 16
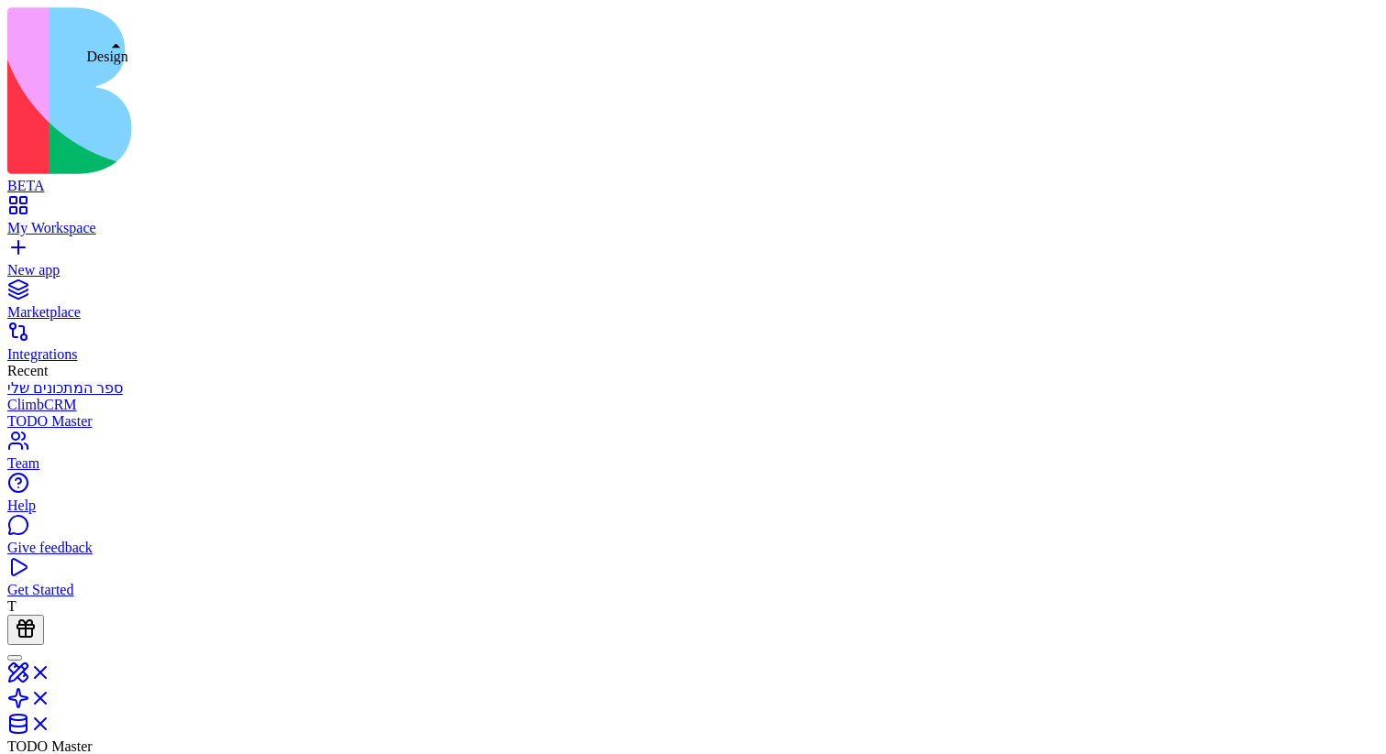
click at [51, 479] on link at bounding box center [29, 679] width 44 height 16
type input "*"
type input "******"
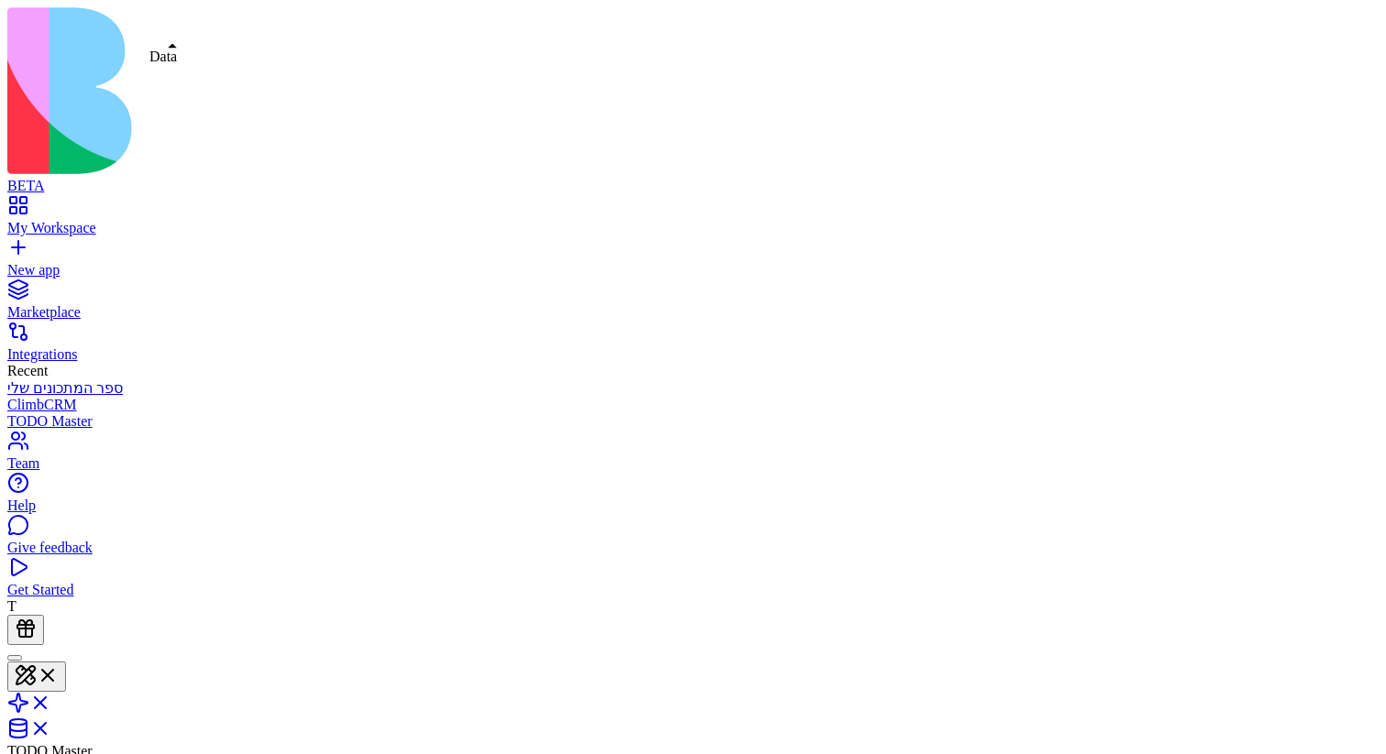
click at [51, 479] on link at bounding box center [29, 735] width 44 height 16
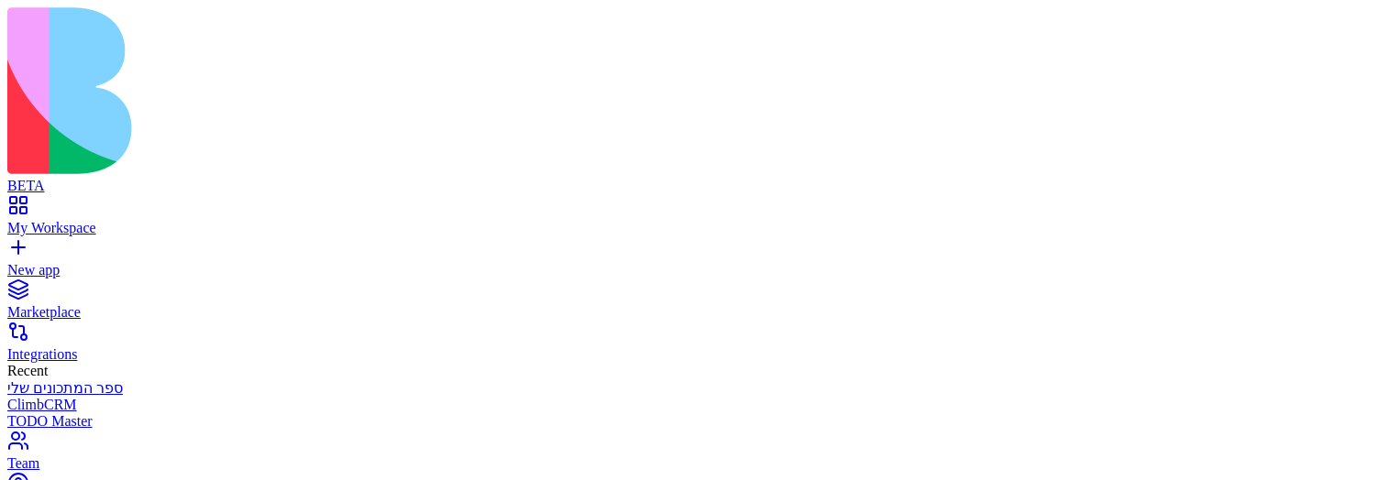
type input "****"
